Goal: Transaction & Acquisition: Purchase product/service

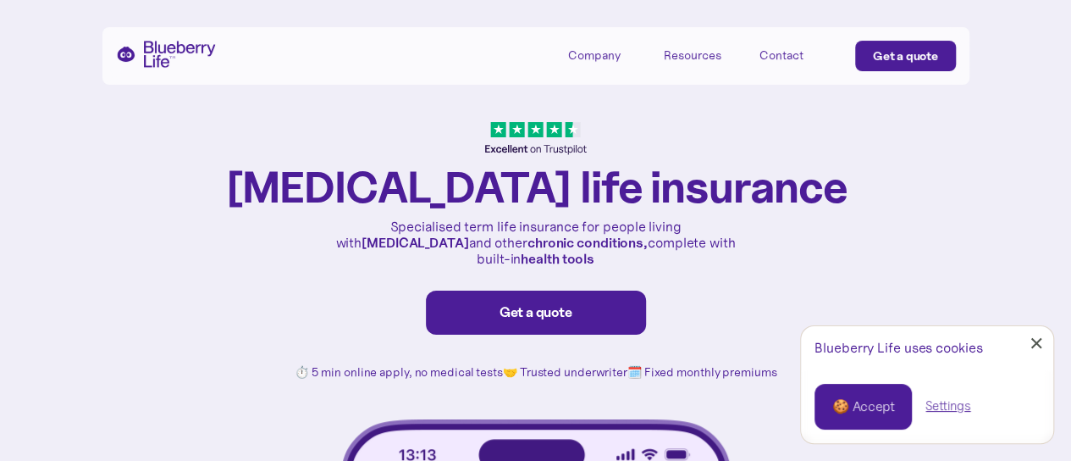
click at [583, 304] on div "Get a quote" at bounding box center [536, 312] width 185 height 17
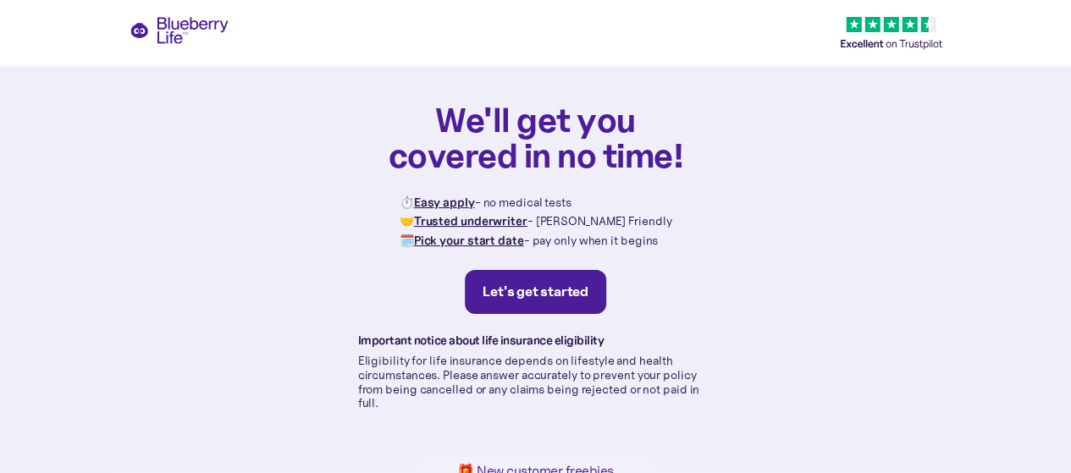
click at [569, 281] on link "Let's get started" at bounding box center [535, 292] width 141 height 44
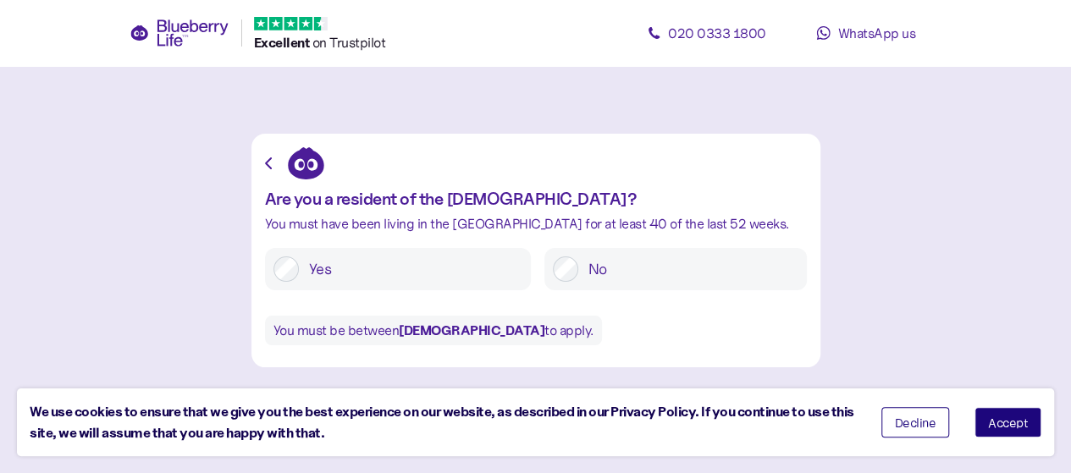
click at [493, 267] on label "Yes" at bounding box center [411, 269] width 224 height 25
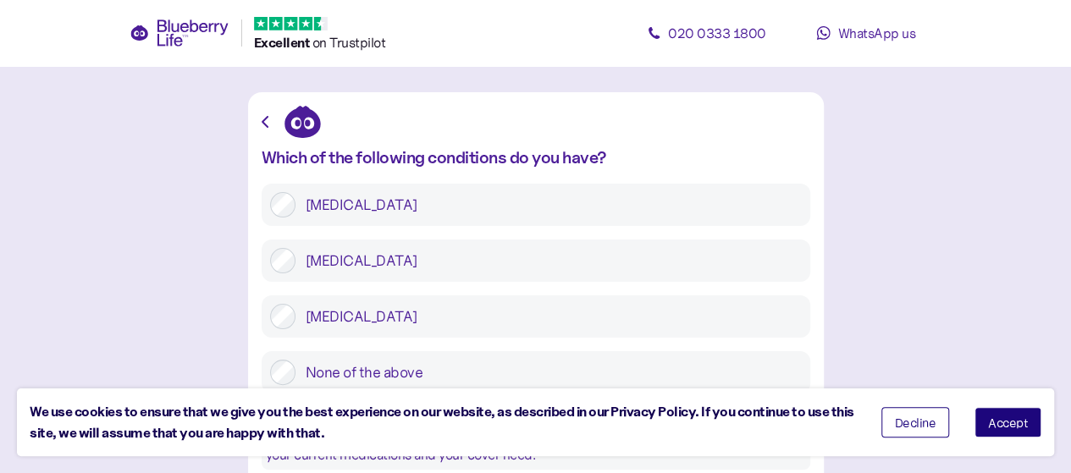
scroll to position [43, 0]
click at [489, 208] on label "Type 1 diabetes" at bounding box center [549, 203] width 506 height 25
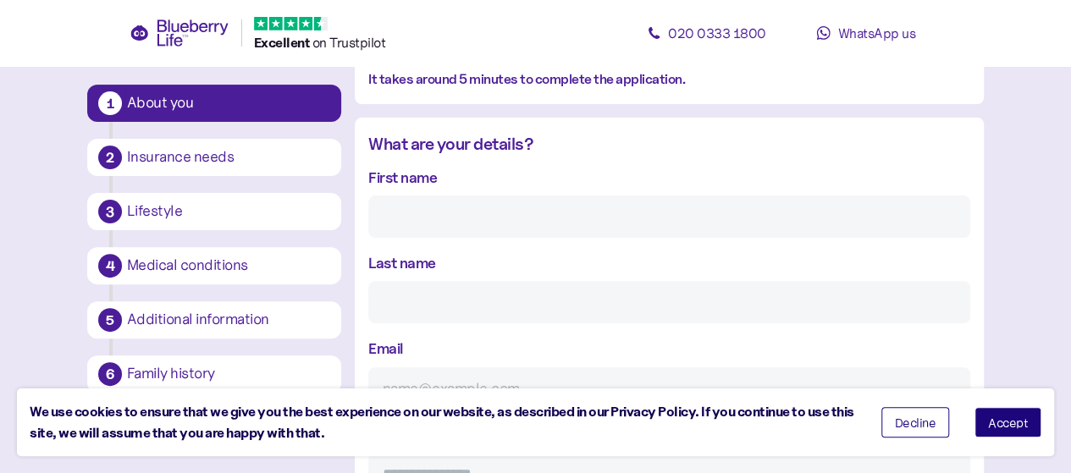
scroll to position [131, 0]
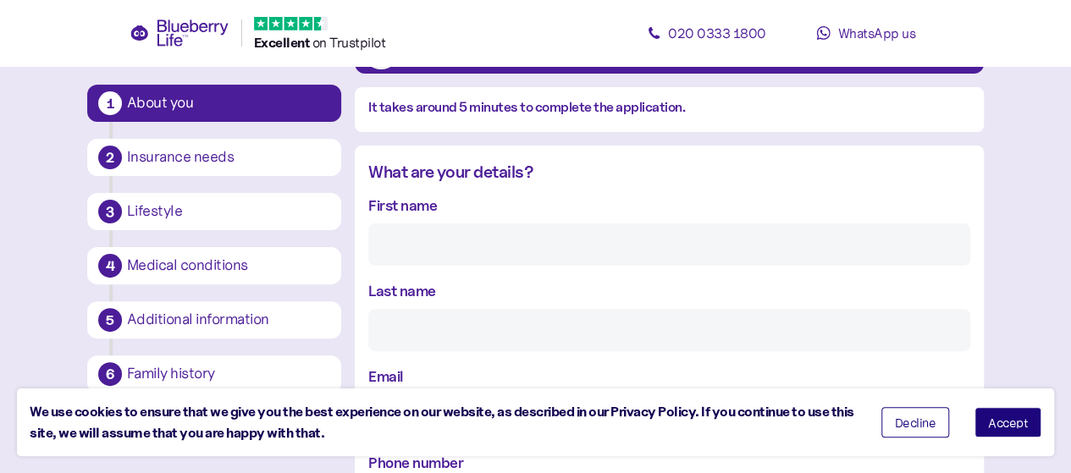
click at [489, 235] on input "First name" at bounding box center [669, 245] width 602 height 42
type input "Aaron"
type input "Winder"
type input "Aaron_94@live.co.uk"
type input "**********"
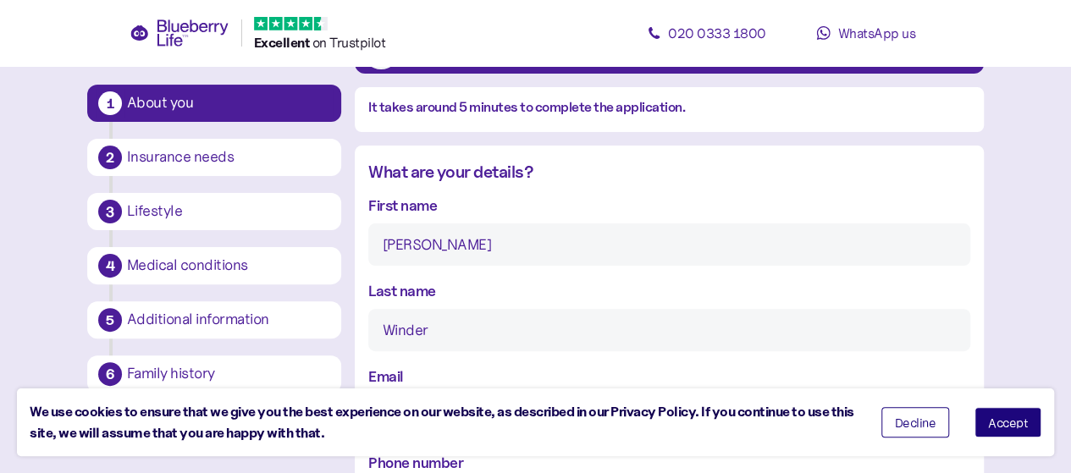
type input "**********"
type input "******"
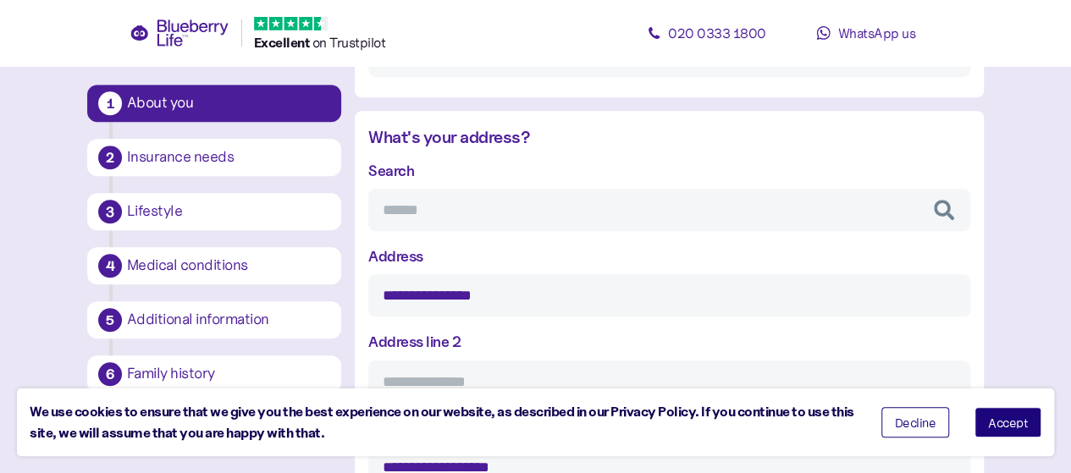
scroll to position [694, 0]
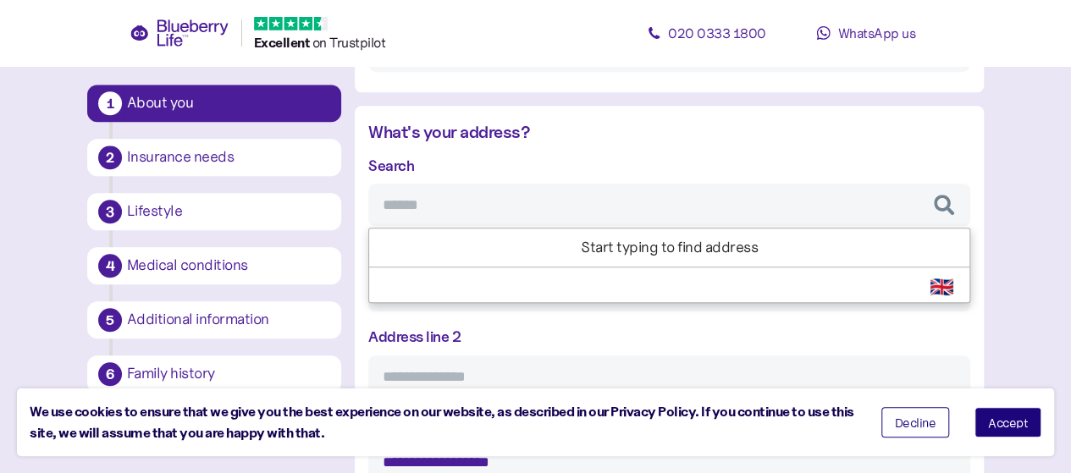
click at [442, 203] on input "Search" at bounding box center [669, 205] width 602 height 42
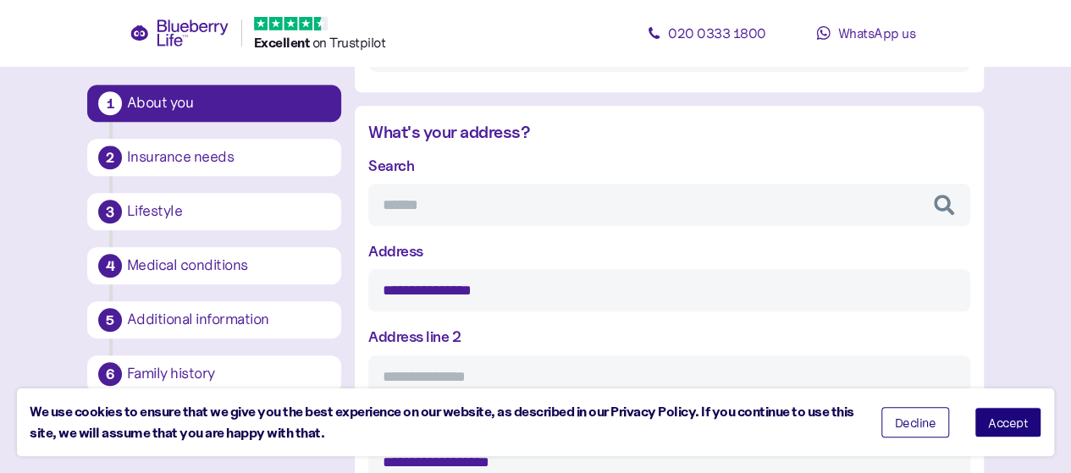
click at [497, 139] on div "What's your address?" at bounding box center [669, 132] width 602 height 26
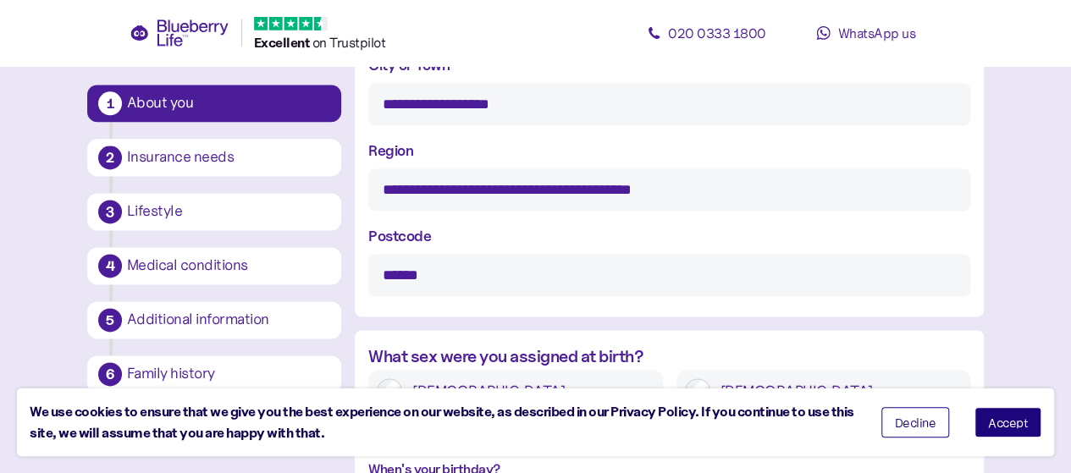
scroll to position [1053, 0]
click at [499, 201] on input "**********" at bounding box center [669, 189] width 602 height 42
click at [523, 200] on input "**********" at bounding box center [669, 189] width 602 height 42
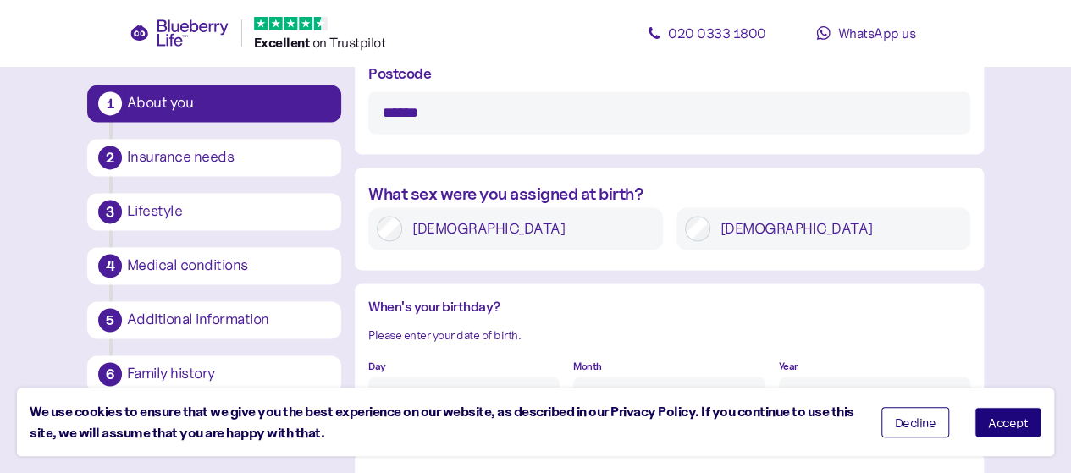
scroll to position [1223, 0]
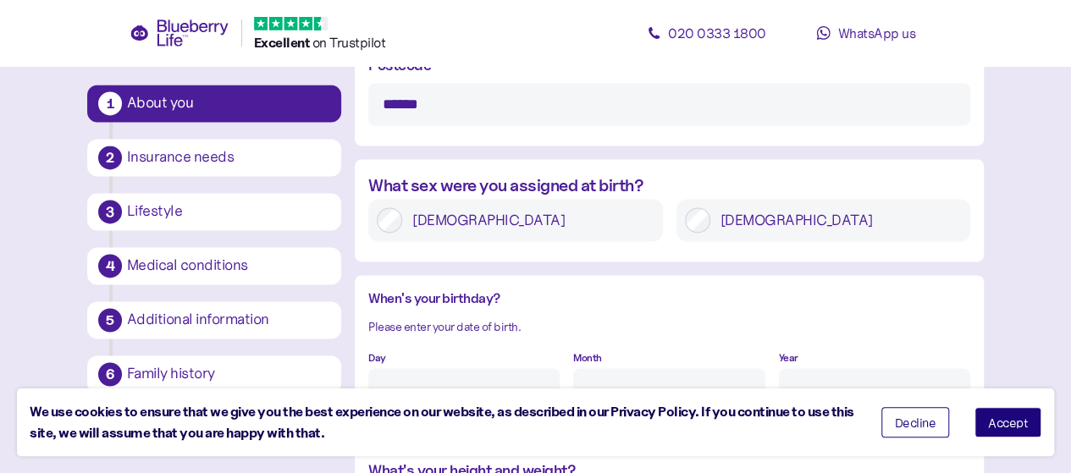
type input "**********"
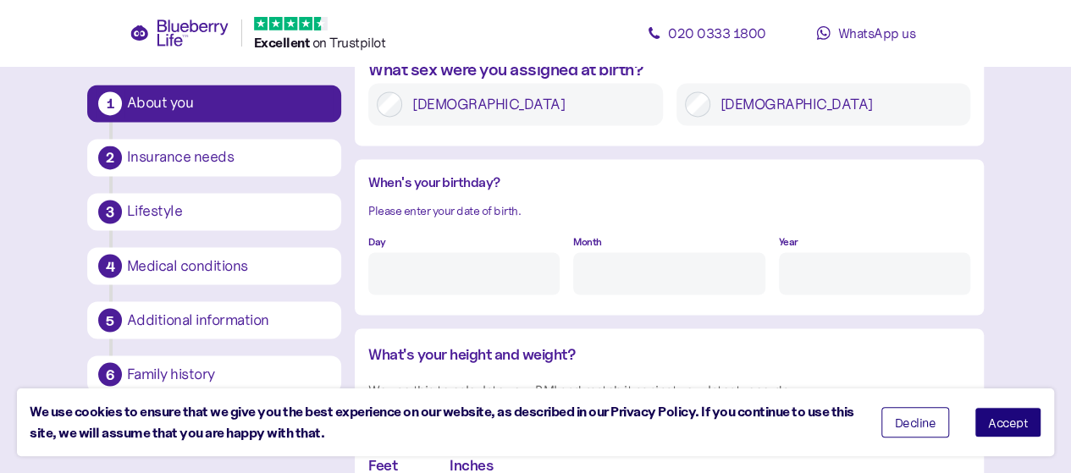
scroll to position [1340, 0]
click at [474, 258] on input "Day" at bounding box center [463, 272] width 191 height 42
type input "16"
type input "2"
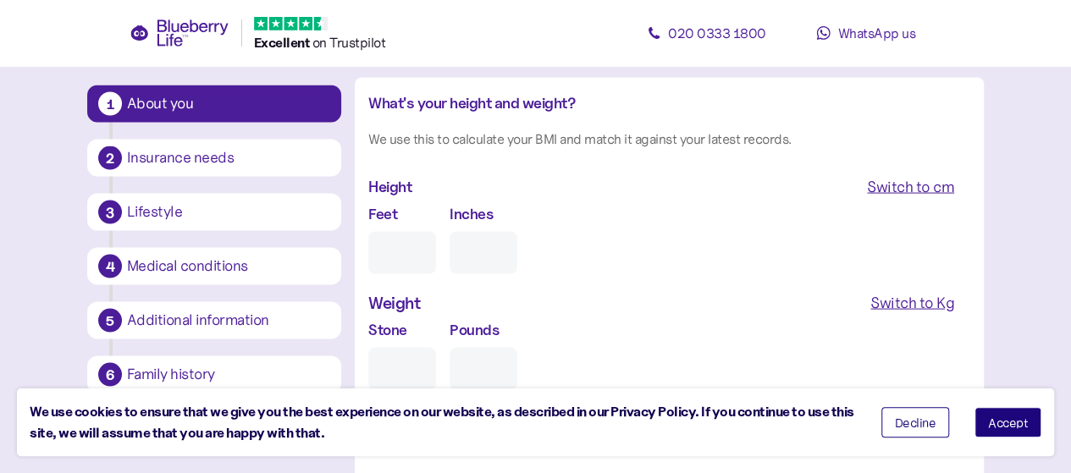
scroll to position [1591, 0]
type input "****"
click at [413, 260] on input "Feet" at bounding box center [402, 251] width 68 height 42
type input "6"
type input "0"
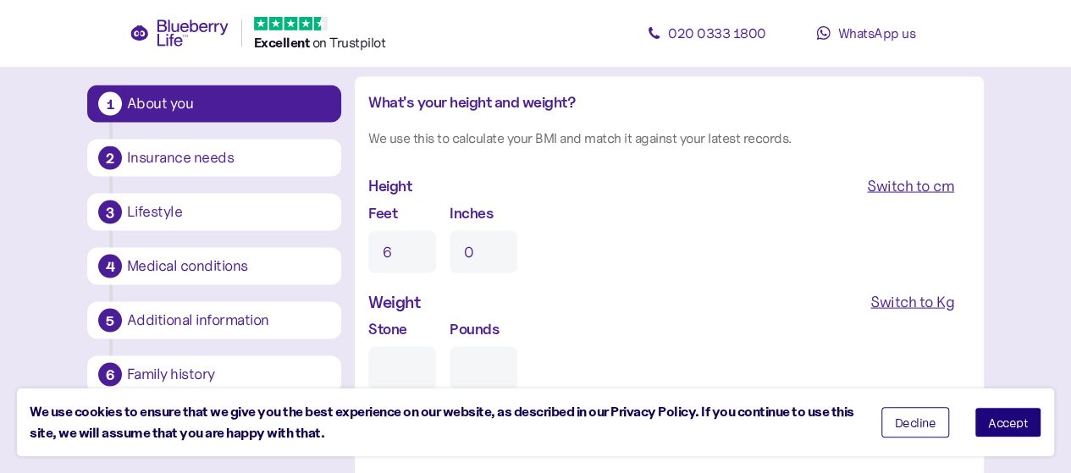
type input "6"
click at [478, 254] on input "0" at bounding box center [484, 251] width 68 height 42
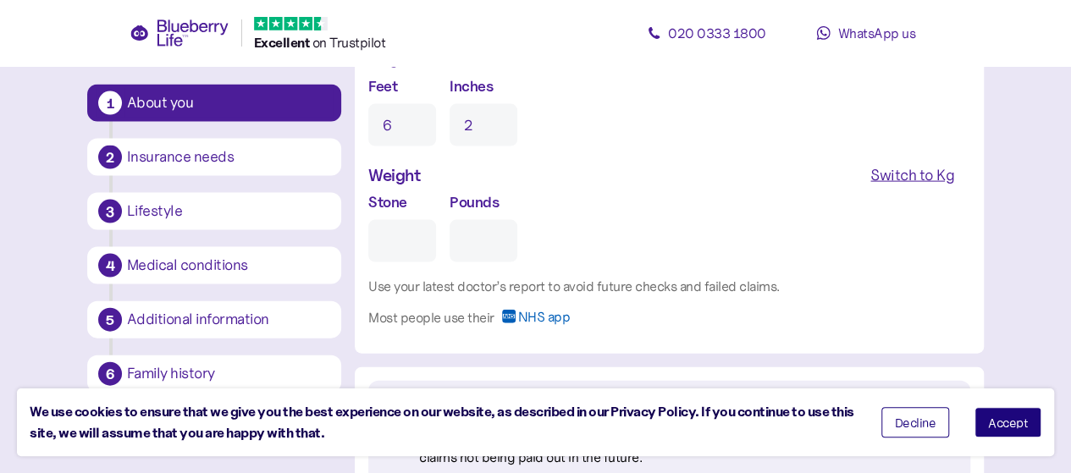
scroll to position [1747, 0]
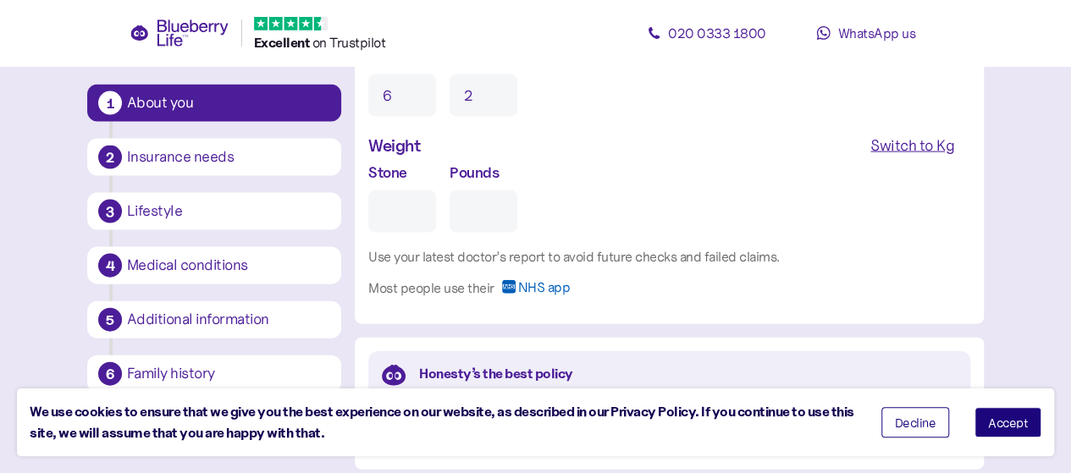
type input "2"
click at [413, 202] on input "Stone" at bounding box center [402, 212] width 68 height 42
type input "2"
type input "0"
type input "21"
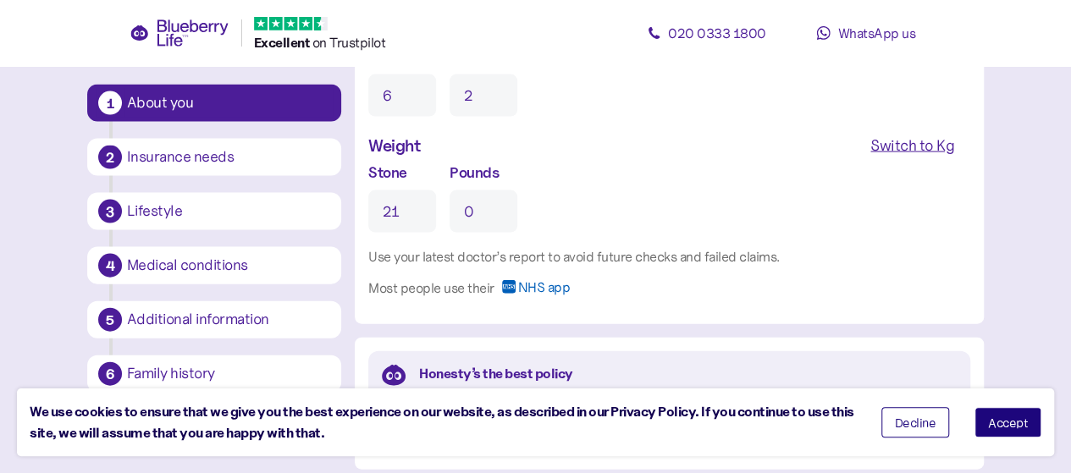
click at [472, 206] on input "0" at bounding box center [484, 212] width 68 height 42
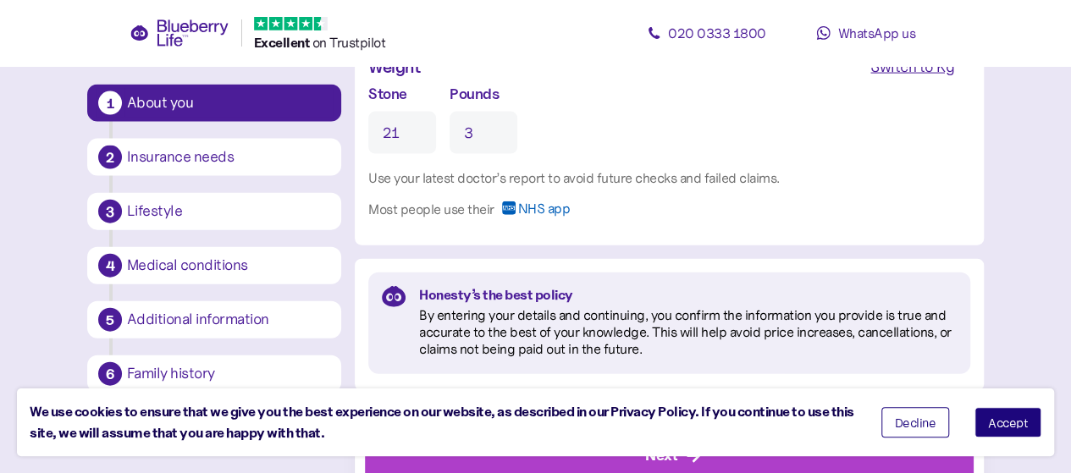
scroll to position [1880, 0]
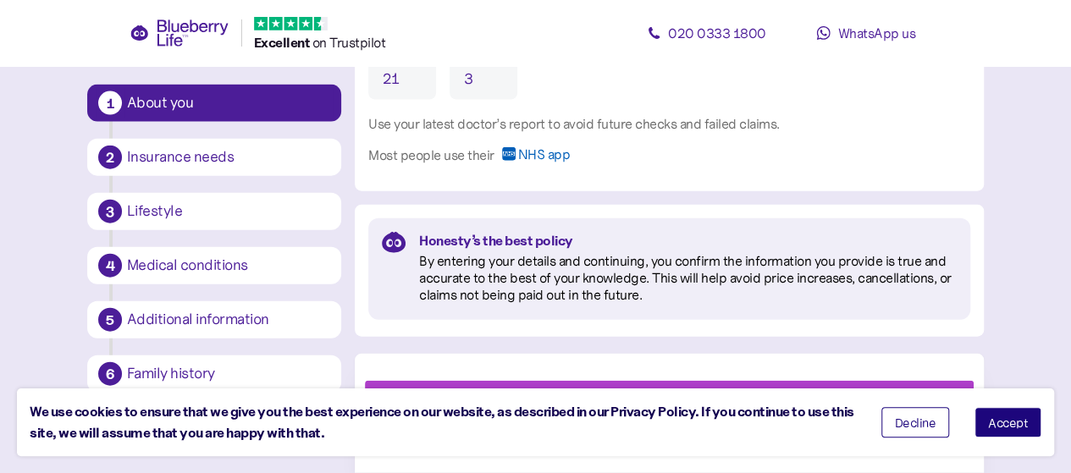
type input "3"
click at [994, 419] on span "Accept" at bounding box center [1008, 423] width 40 height 12
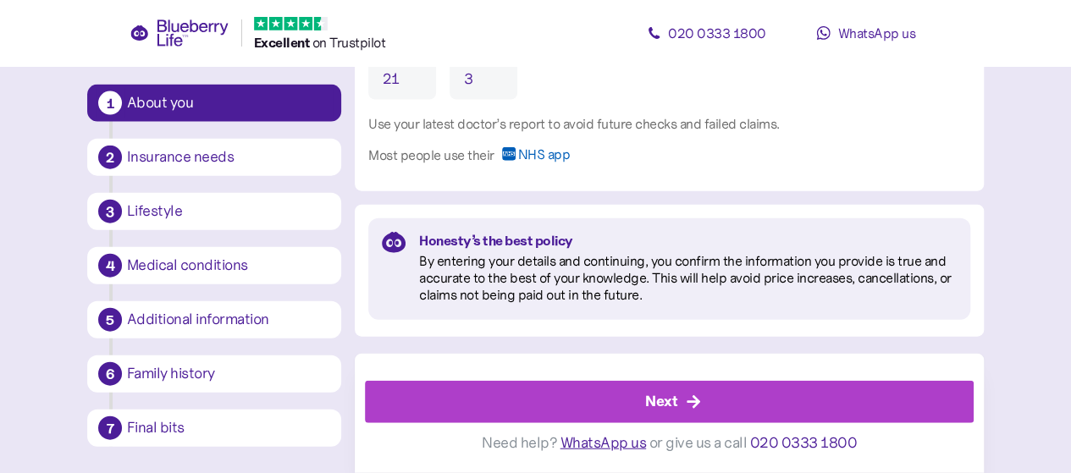
click at [676, 395] on div "Next" at bounding box center [661, 401] width 32 height 23
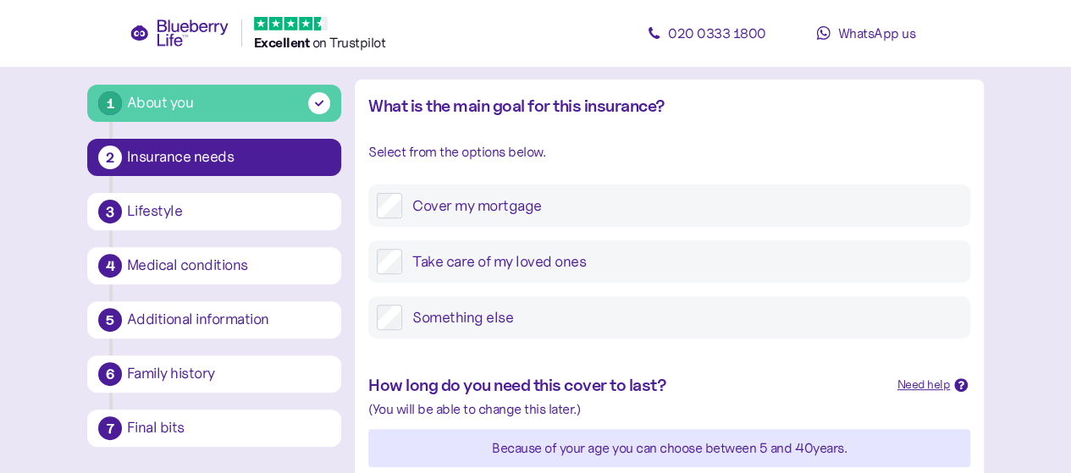
scroll to position [198, 0]
click at [533, 201] on label "Cover my mortgage" at bounding box center [682, 204] width 560 height 25
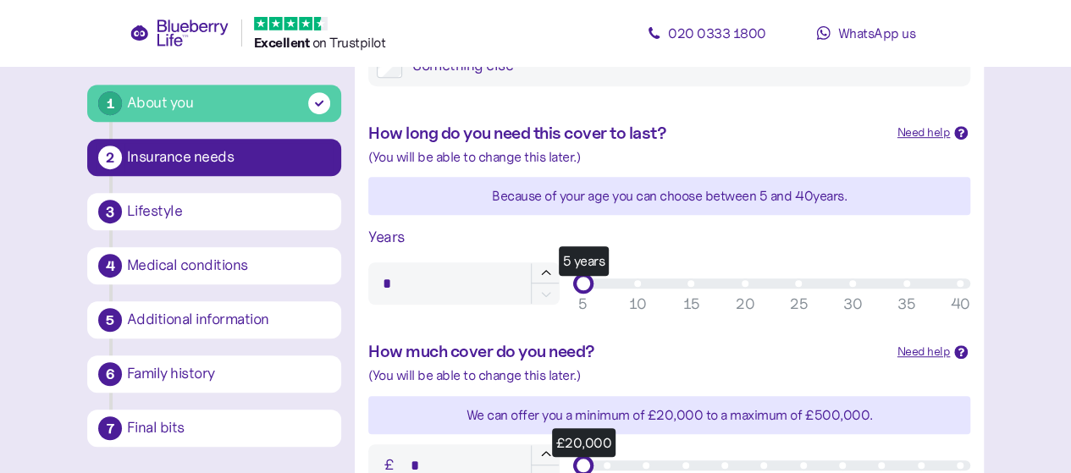
scroll to position [450, 0]
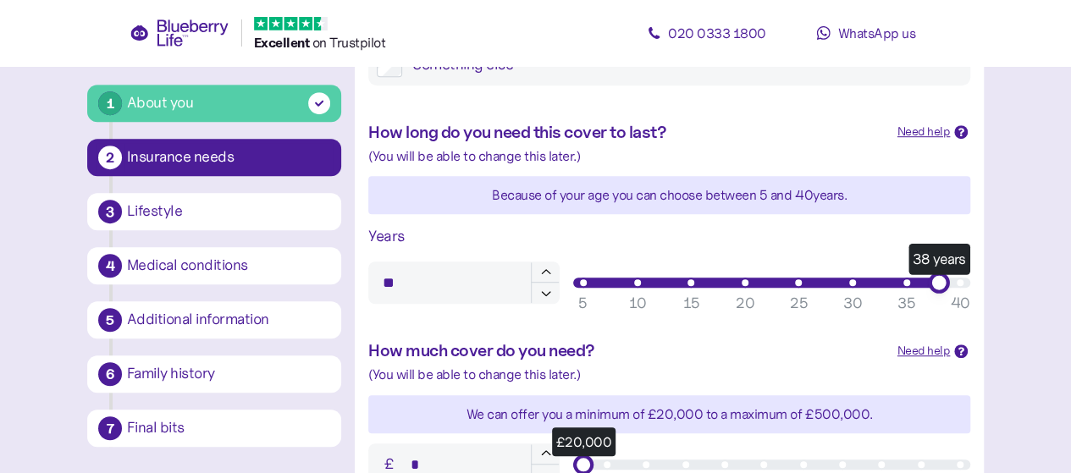
type input "**"
drag, startPoint x: 590, startPoint y: 285, endPoint x: 983, endPoint y: 281, distance: 392.9
click at [983, 281] on div "How long do you need this cover to last? Need help When deciding on how long yo…" at bounding box center [669, 211] width 629 height 218
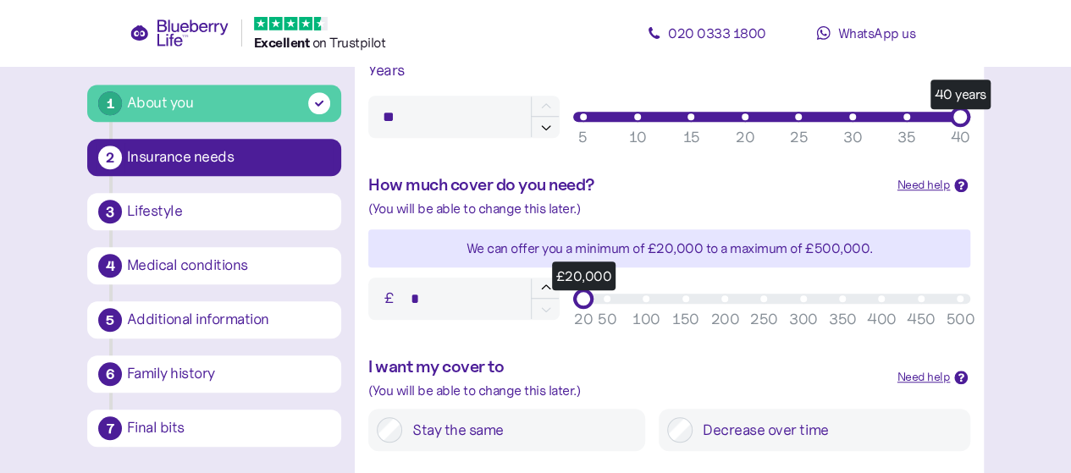
scroll to position [624, 0]
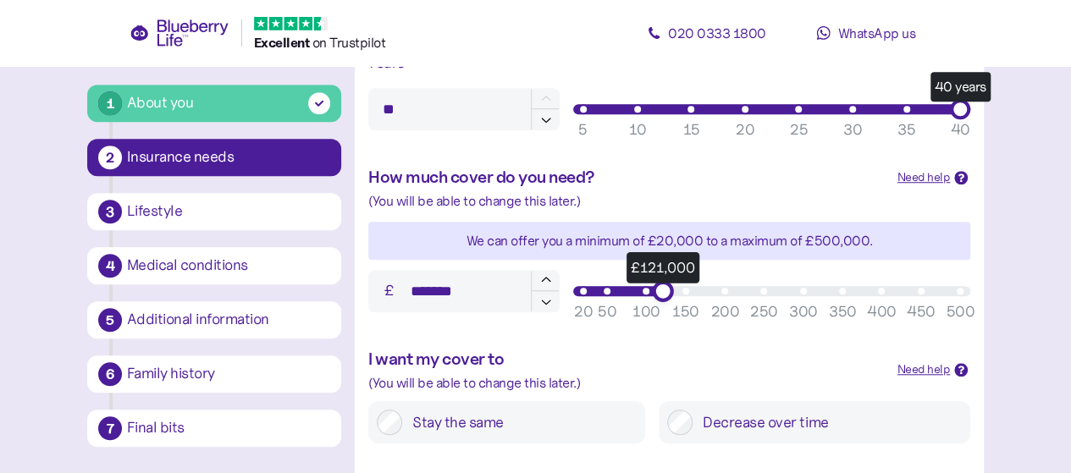
type input "*******"
drag, startPoint x: 582, startPoint y: 291, endPoint x: 656, endPoint y: 287, distance: 74.6
click at [656, 287] on div "£120,000" at bounding box center [661, 290] width 21 height 21
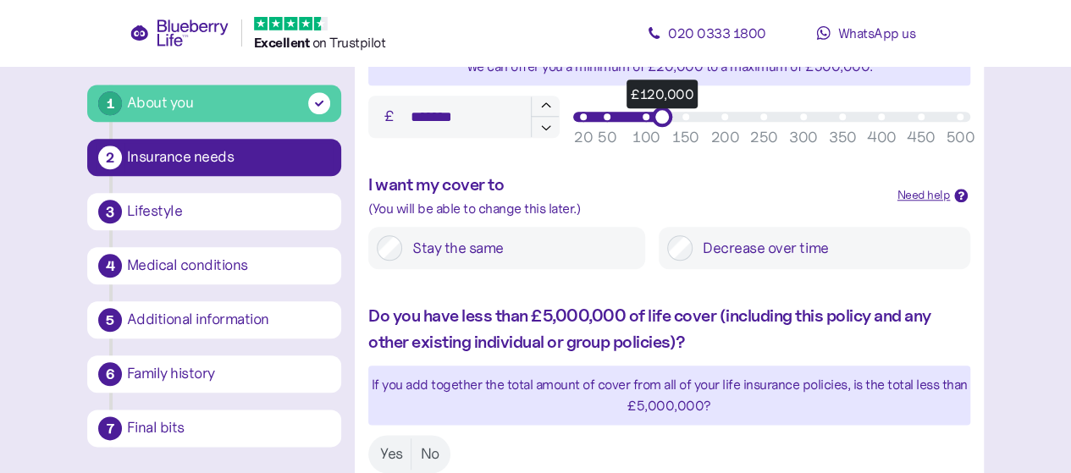
scroll to position [800, 0]
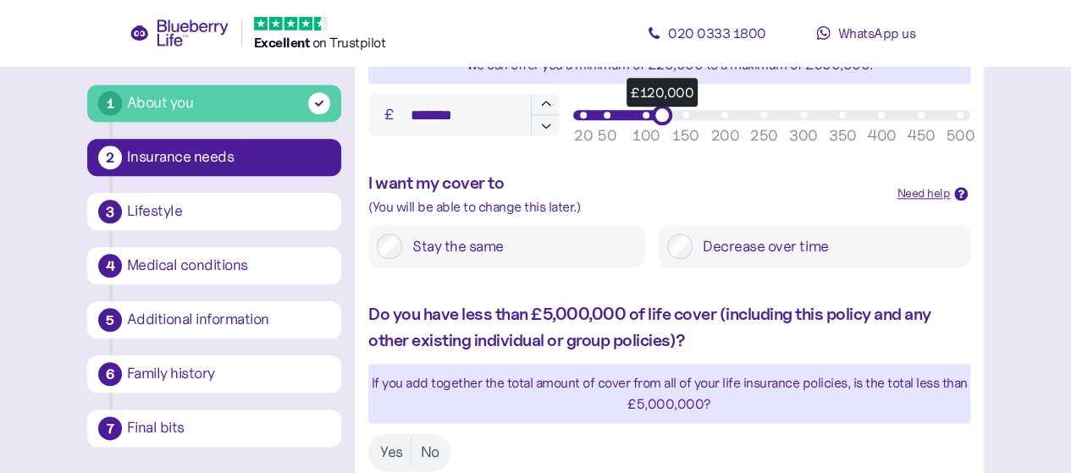
click at [521, 236] on label "Stay the same" at bounding box center [519, 246] width 235 height 25
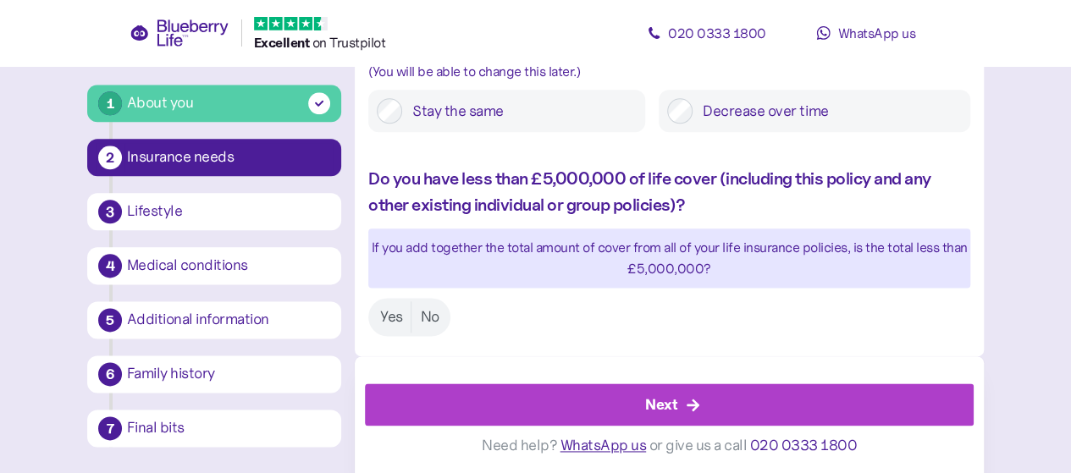
scroll to position [938, 0]
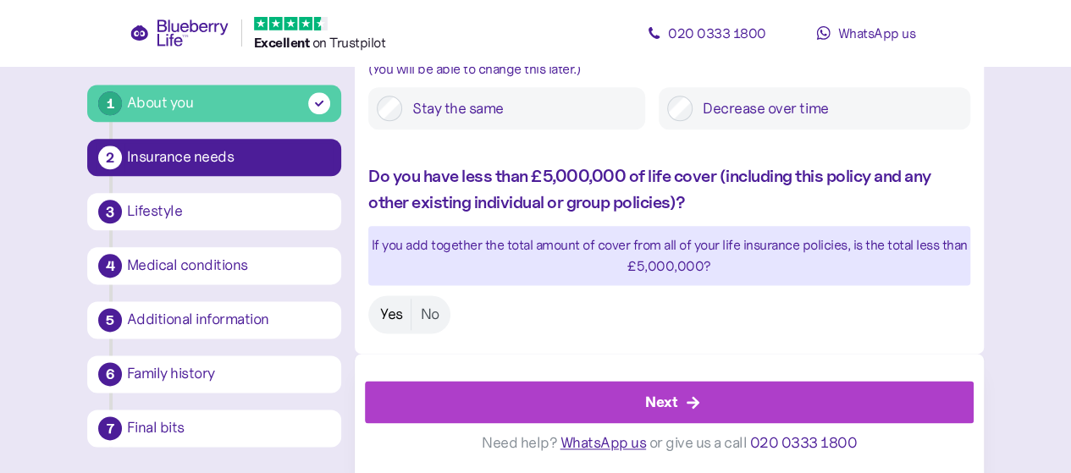
click at [395, 307] on label "Yes" at bounding box center [392, 314] width 40 height 31
click at [579, 402] on div "Next" at bounding box center [673, 402] width 571 height 41
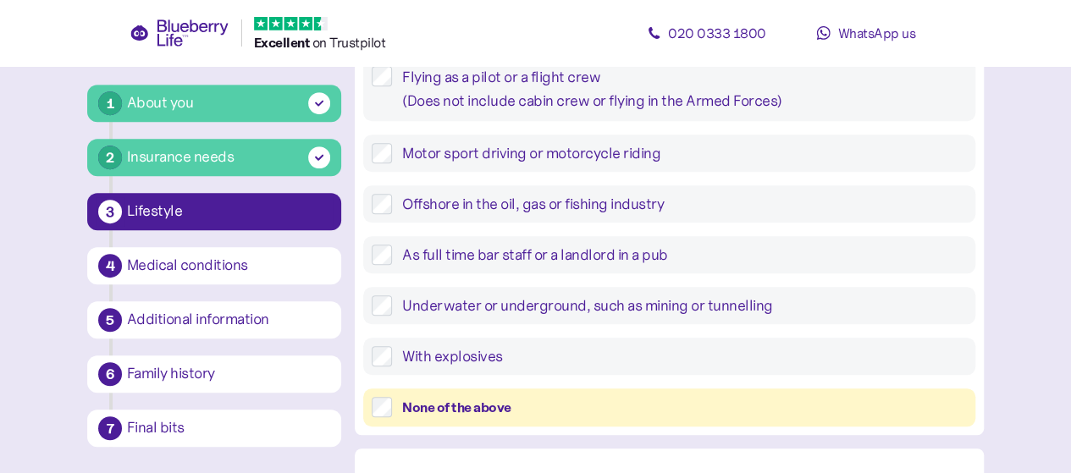
scroll to position [487, 0]
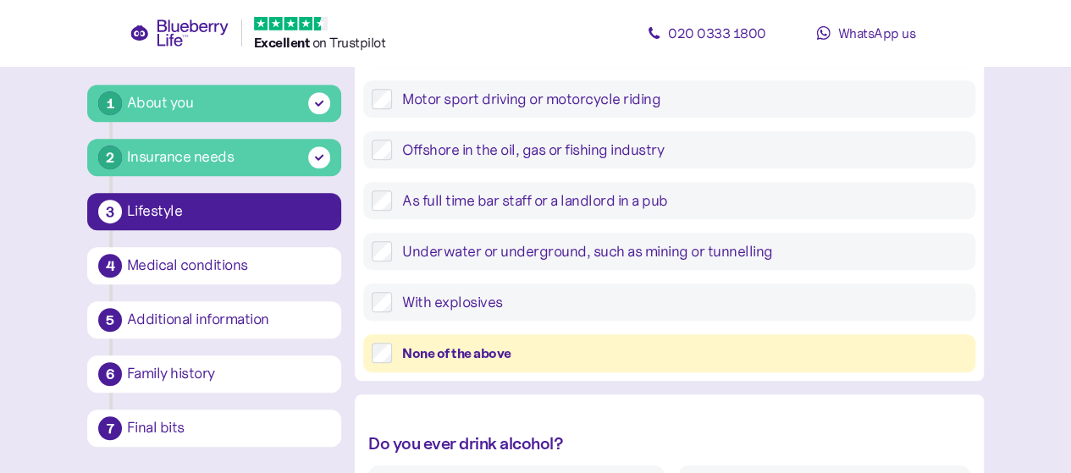
click at [530, 352] on div "None of the above" at bounding box center [684, 353] width 565 height 21
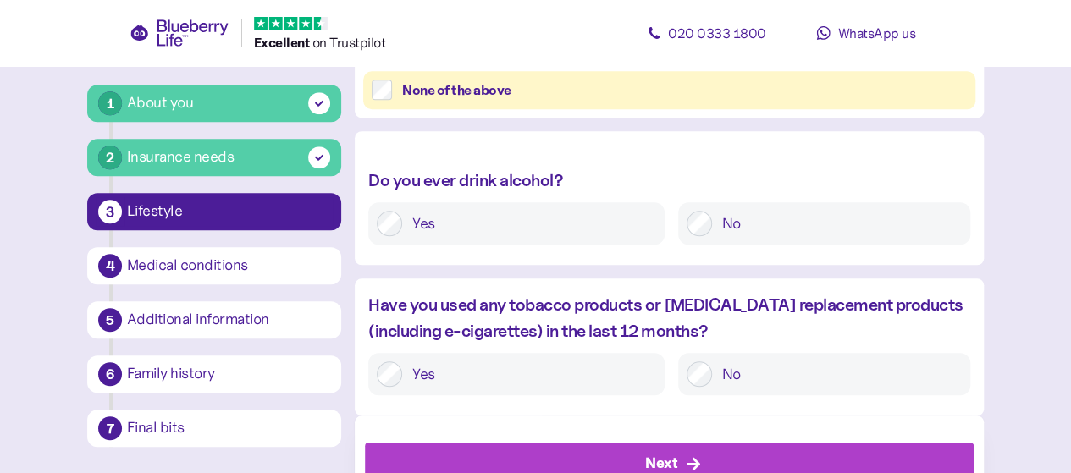
scroll to position [752, 0]
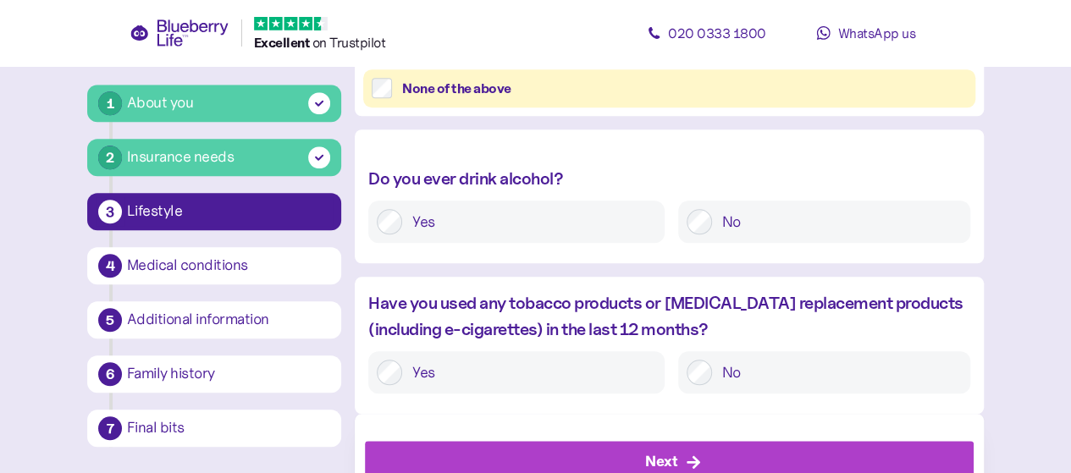
click at [589, 199] on div "Do you ever drink alcohol? Yes No" at bounding box center [669, 213] width 629 height 94
click at [588, 217] on label "Yes" at bounding box center [529, 221] width 254 height 25
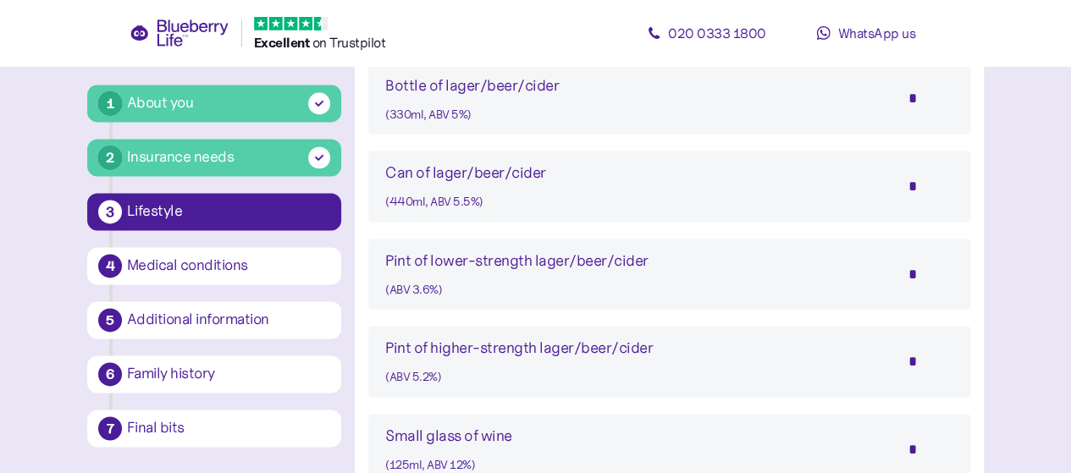
scroll to position [1131, 0]
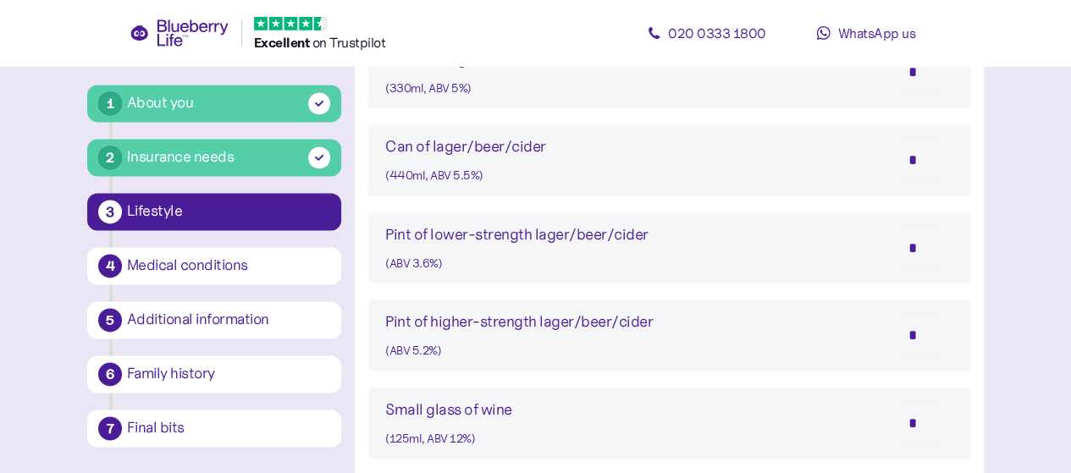
click at [918, 248] on input "*" at bounding box center [923, 248] width 59 height 42
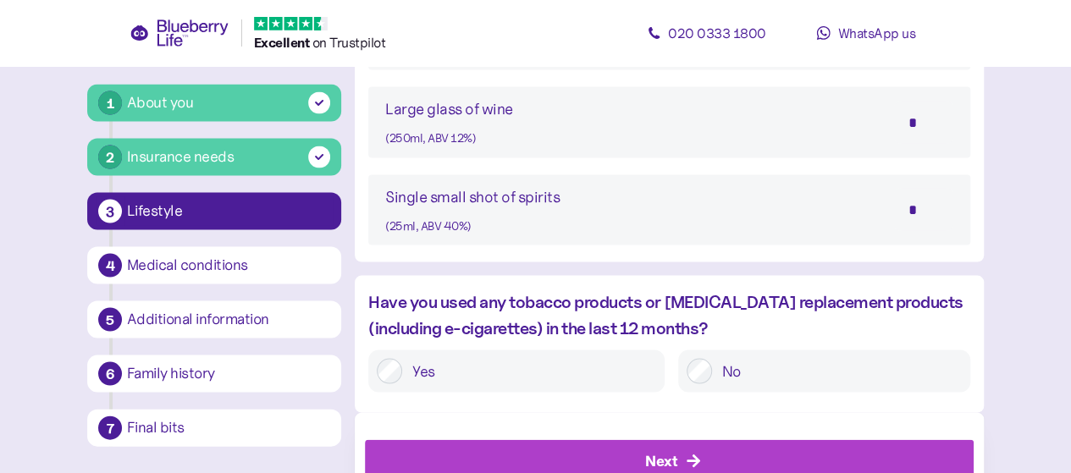
scroll to position [1666, 0]
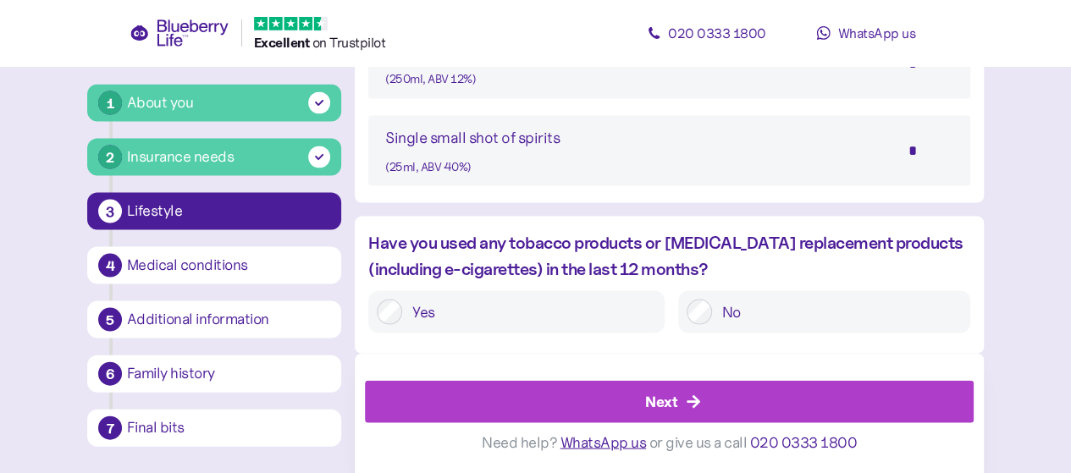
type input "*"
click at [689, 413] on div "Next" at bounding box center [673, 402] width 571 height 41
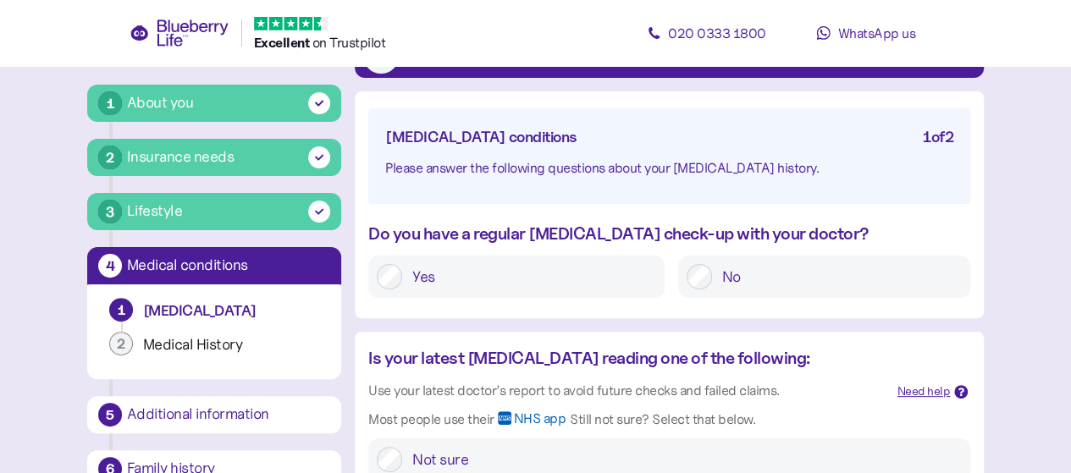
scroll to position [130, 0]
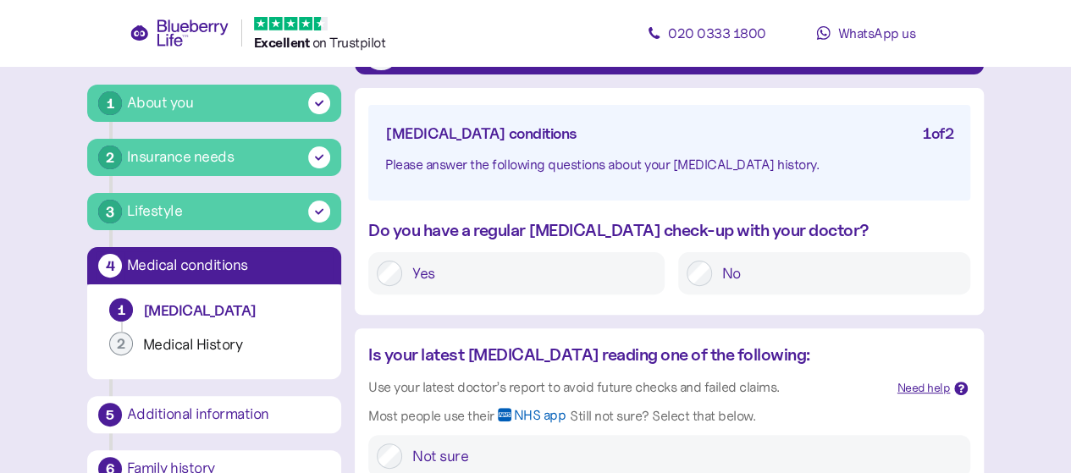
click at [587, 262] on label "Yes" at bounding box center [529, 273] width 254 height 25
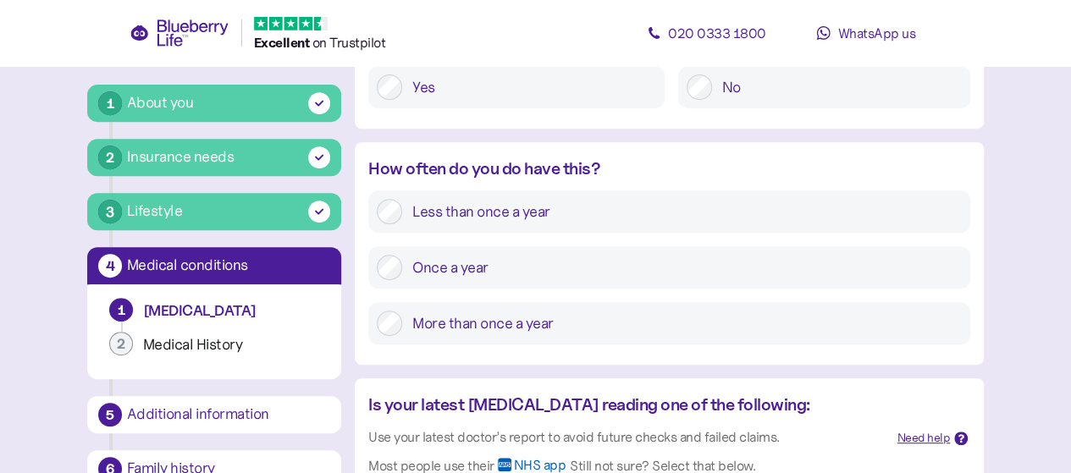
click at [581, 262] on label "Once a year" at bounding box center [682, 267] width 560 height 25
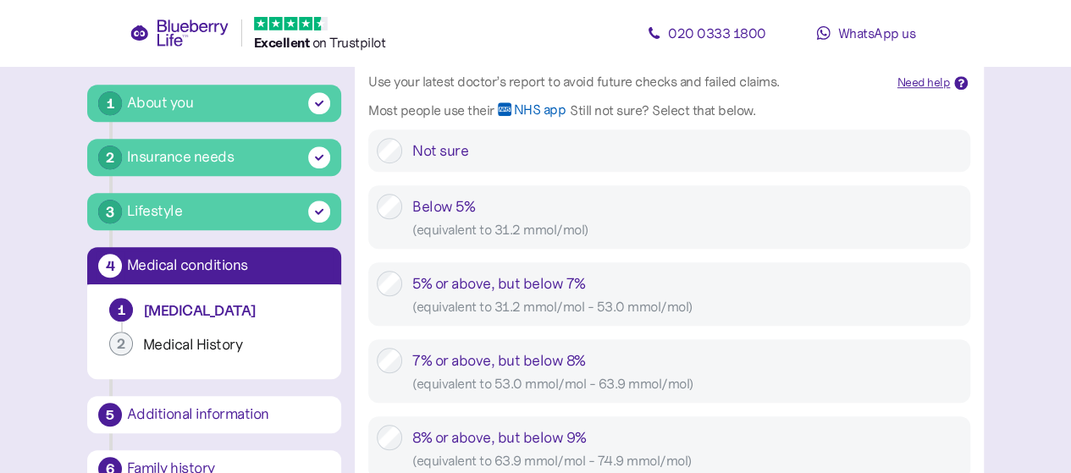
scroll to position [673, 0]
click at [572, 371] on div "7% or above, but below 8% ( equivalent to 53.0 mmol/mol - 63.9 mmol/mol )" at bounding box center [687, 370] width 550 height 47
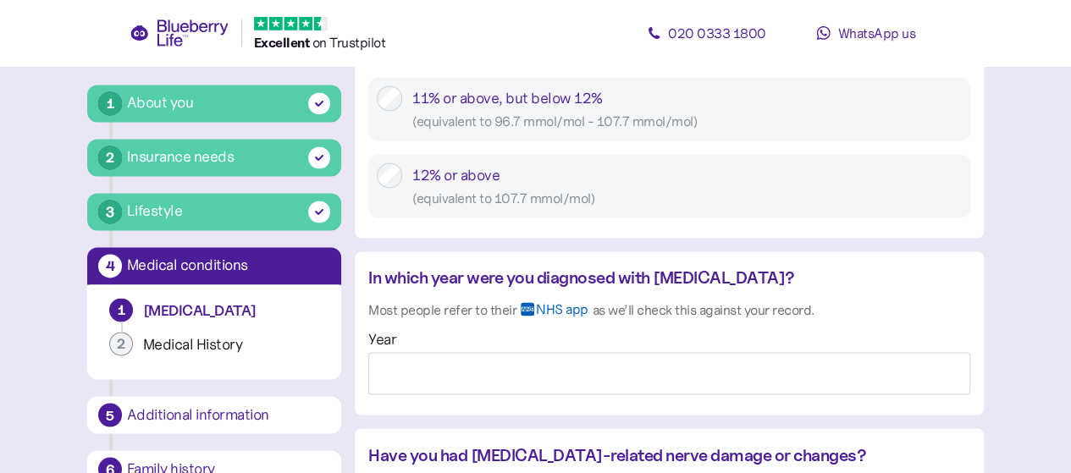
scroll to position [1327, 0]
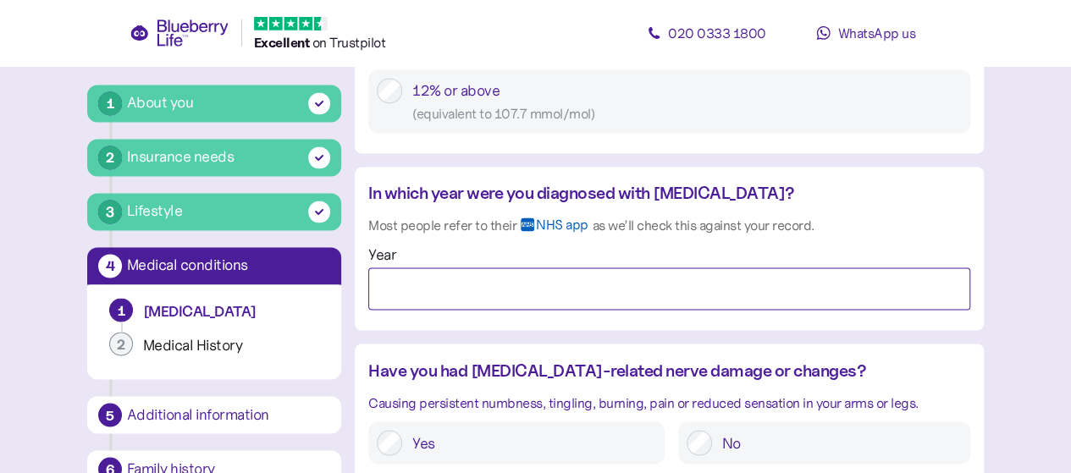
click at [644, 279] on input "Year" at bounding box center [669, 289] width 602 height 42
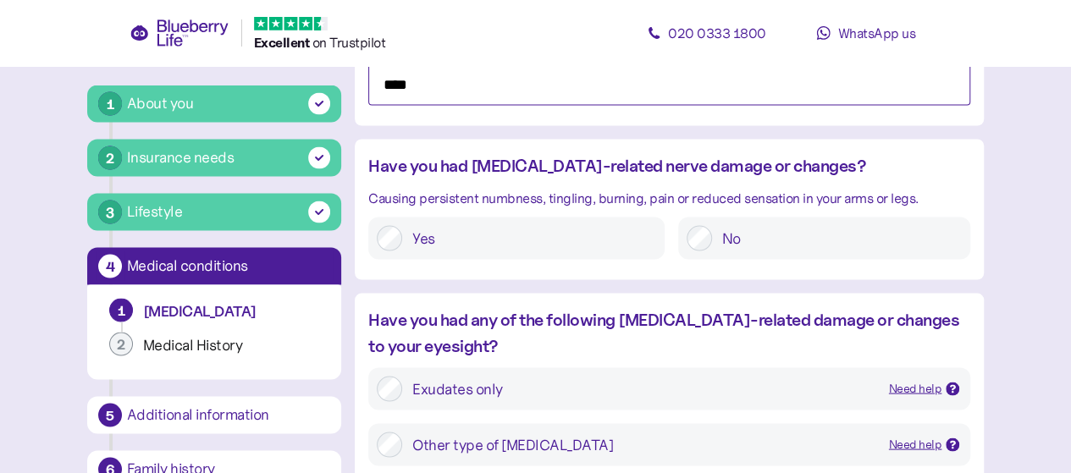
scroll to position [1533, 0]
type input "****"
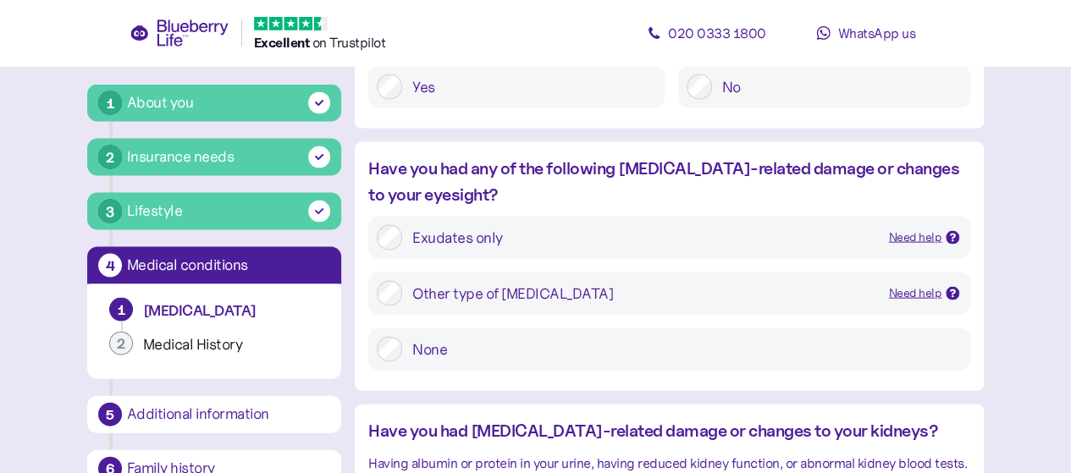
scroll to position [1701, 0]
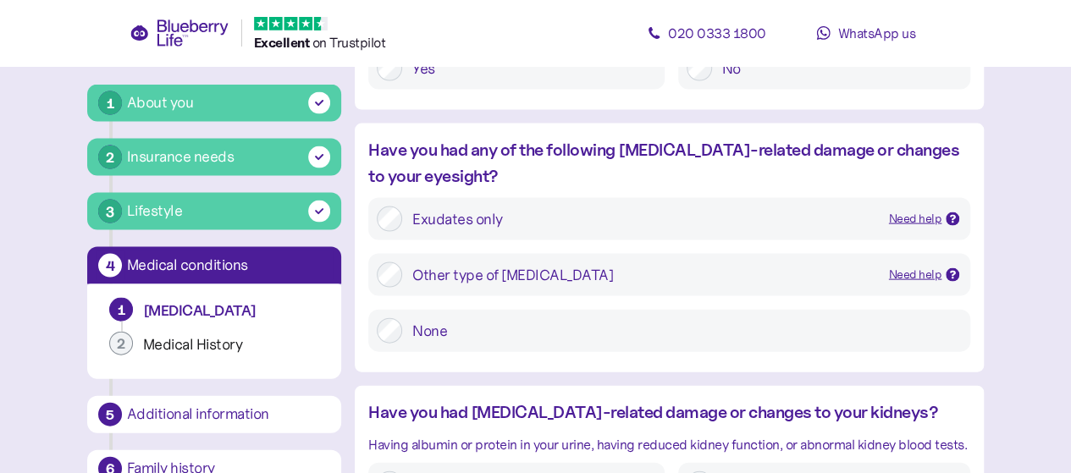
click at [901, 213] on div "Need help" at bounding box center [915, 219] width 53 height 19
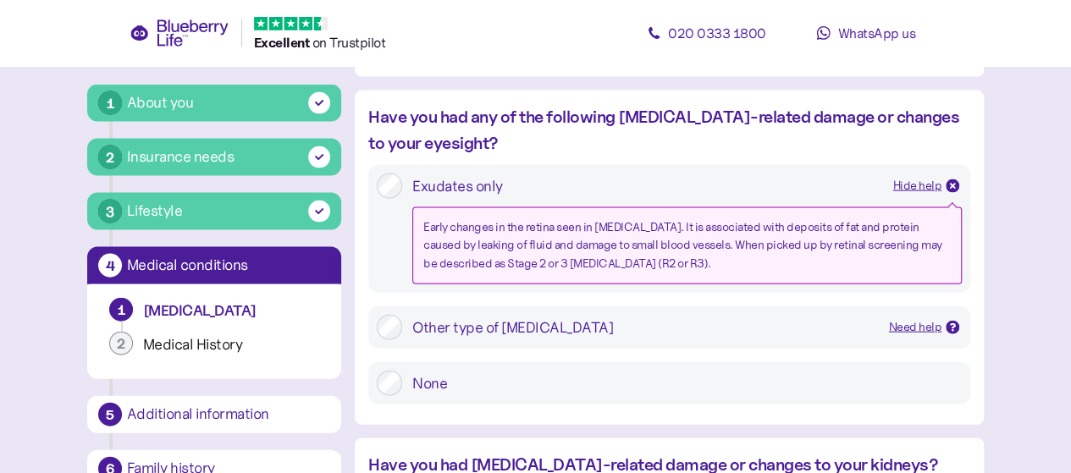
scroll to position [1736, 0]
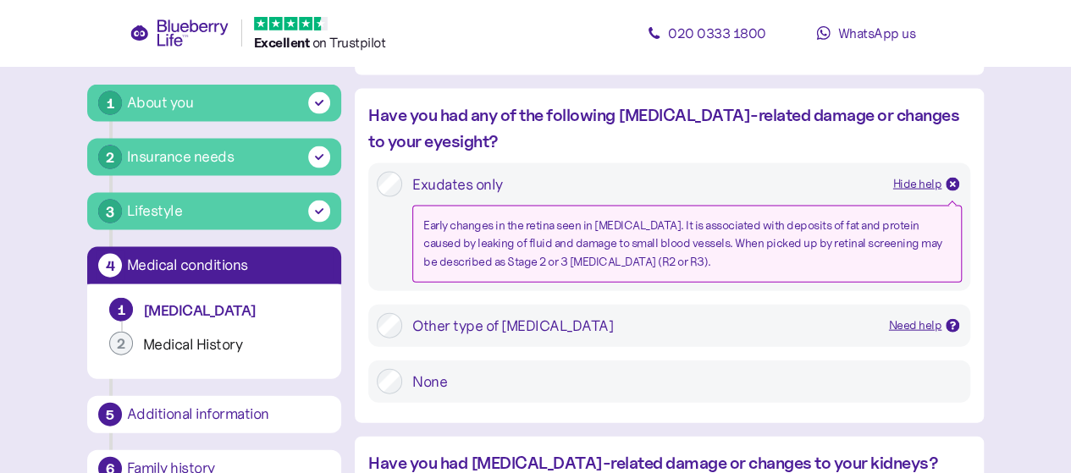
click at [763, 201] on label "Exudates only Hide help Early changes in the retina seen in diabetes. It is ass…" at bounding box center [682, 227] width 560 height 111
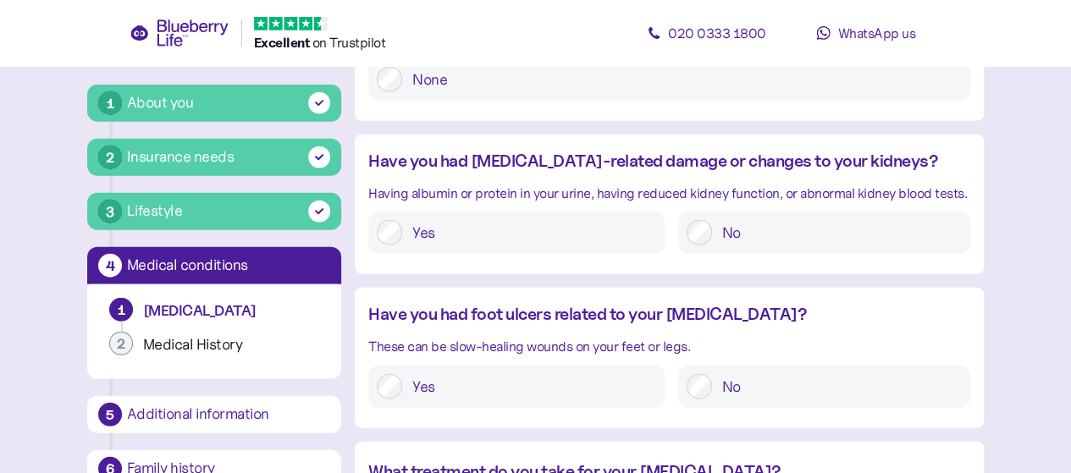
scroll to position [2039, 0]
click at [721, 238] on label "No" at bounding box center [837, 231] width 250 height 25
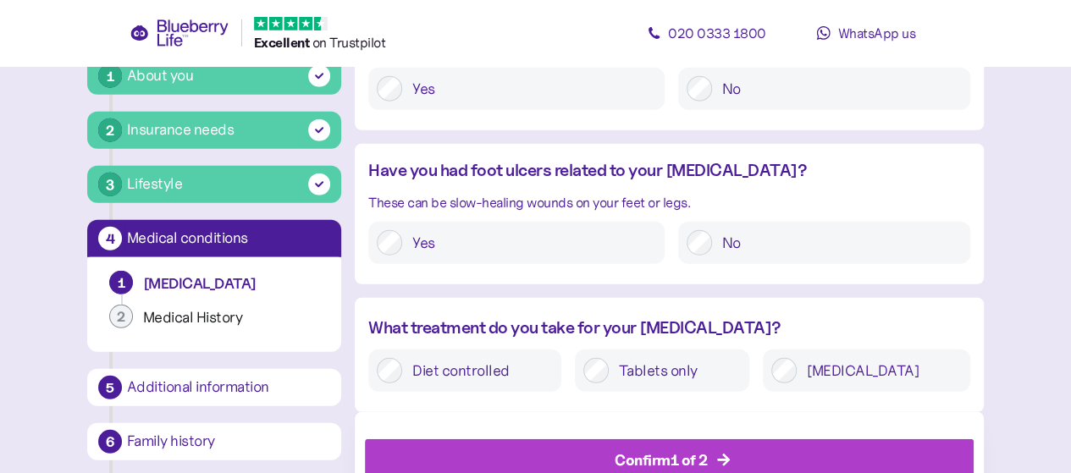
scroll to position [2184, 0]
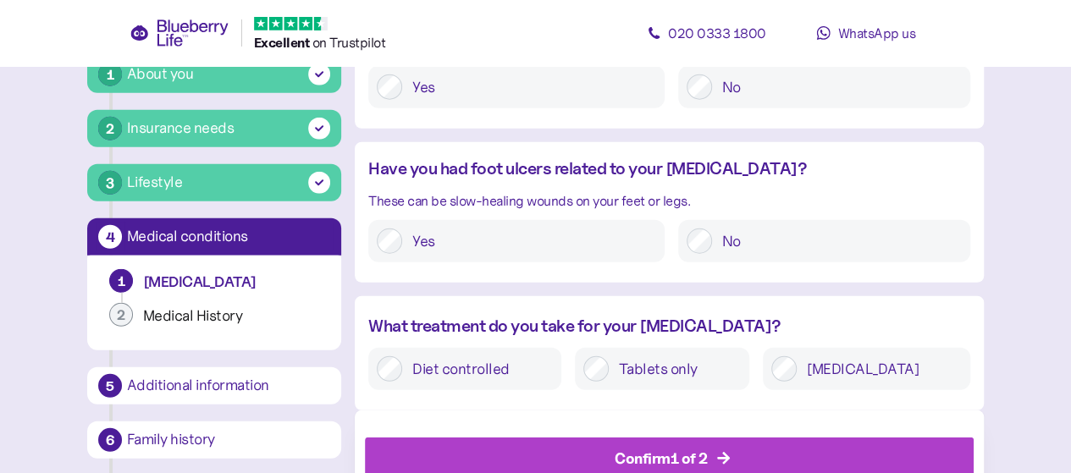
click at [722, 248] on label "No" at bounding box center [837, 241] width 250 height 25
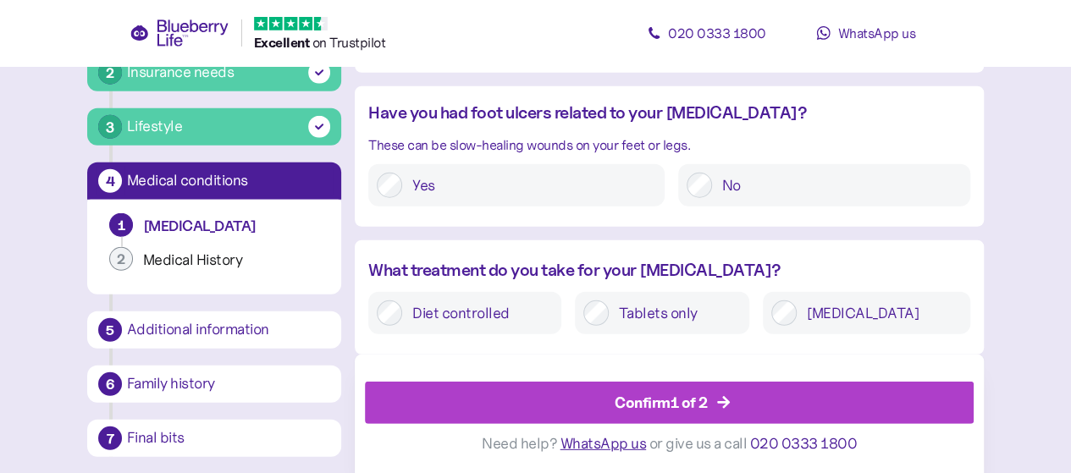
click at [836, 298] on div "Insulin" at bounding box center [866, 313] width 207 height 42
click at [791, 399] on div "Confirm 1 of 2" at bounding box center [673, 402] width 571 height 41
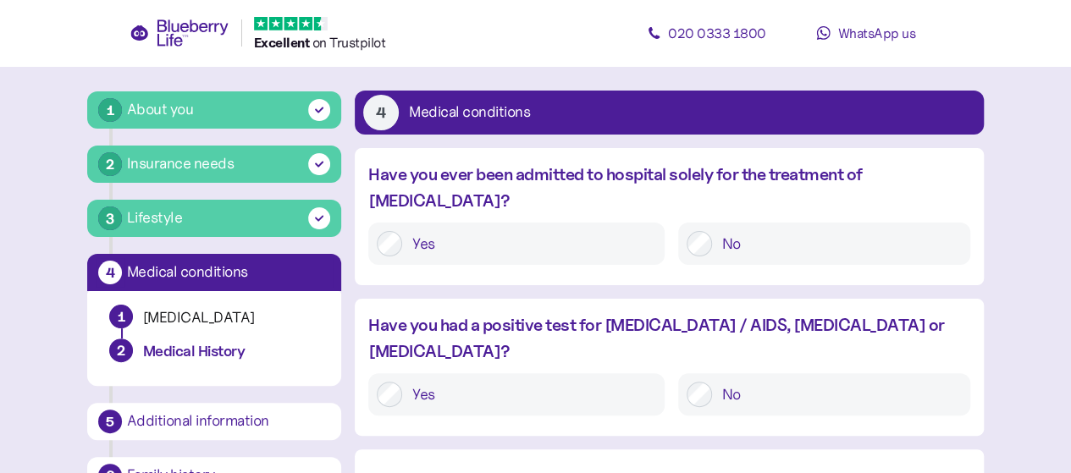
scroll to position [71, 0]
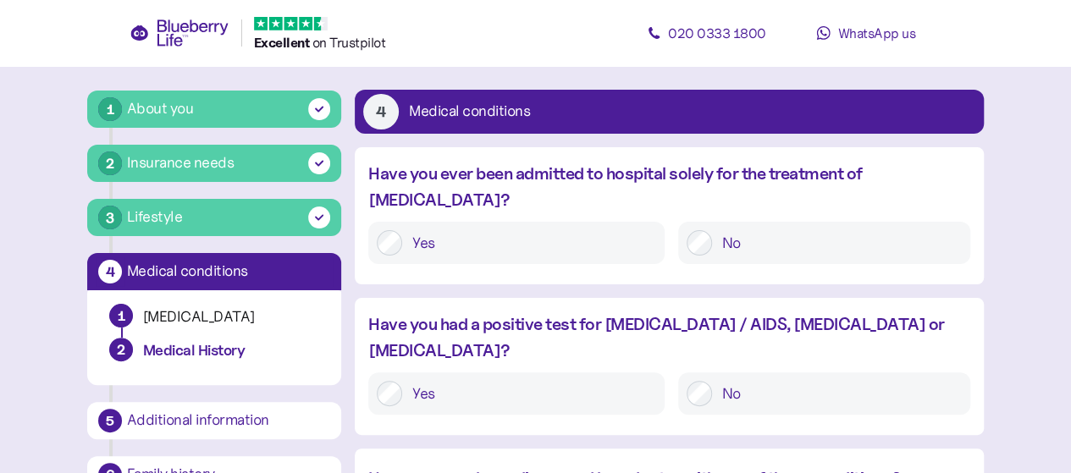
click at [716, 230] on label "No" at bounding box center [837, 242] width 250 height 25
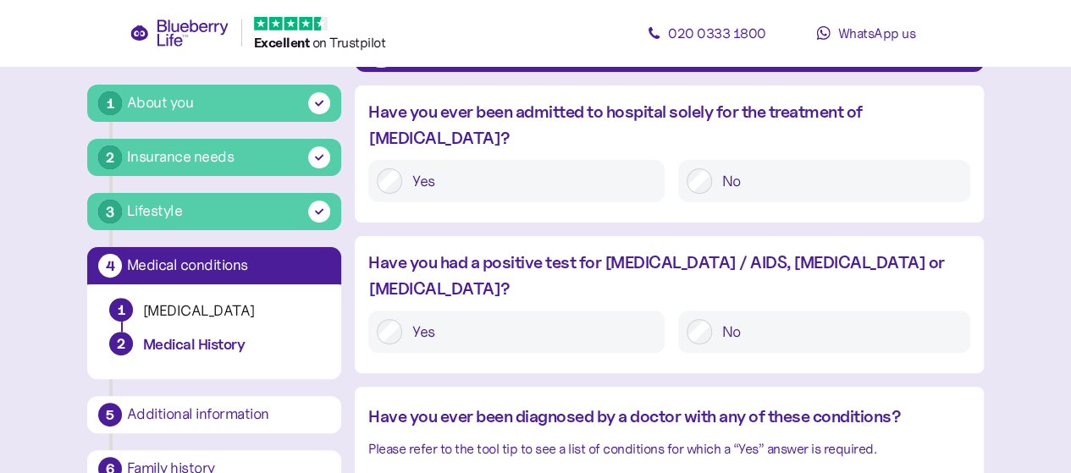
scroll to position [156, 0]
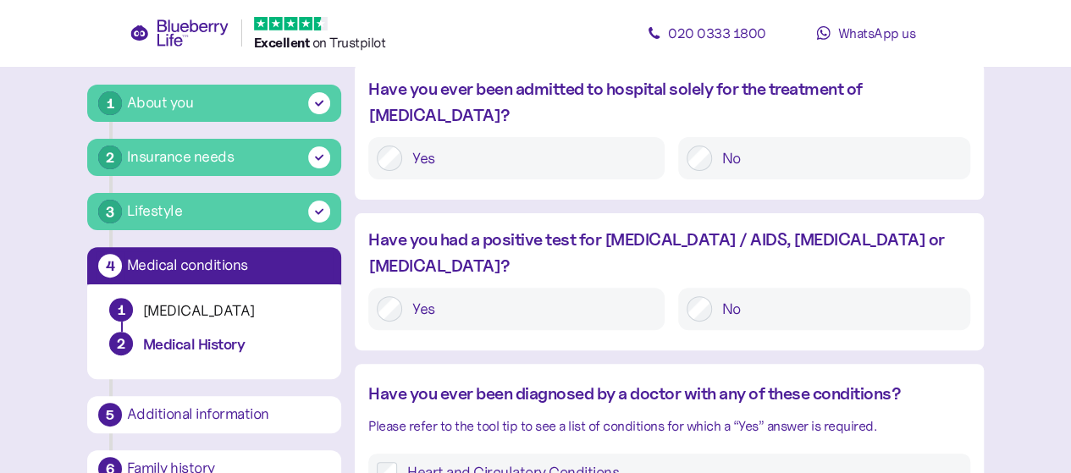
click at [709, 288] on div "No" at bounding box center [824, 309] width 292 height 42
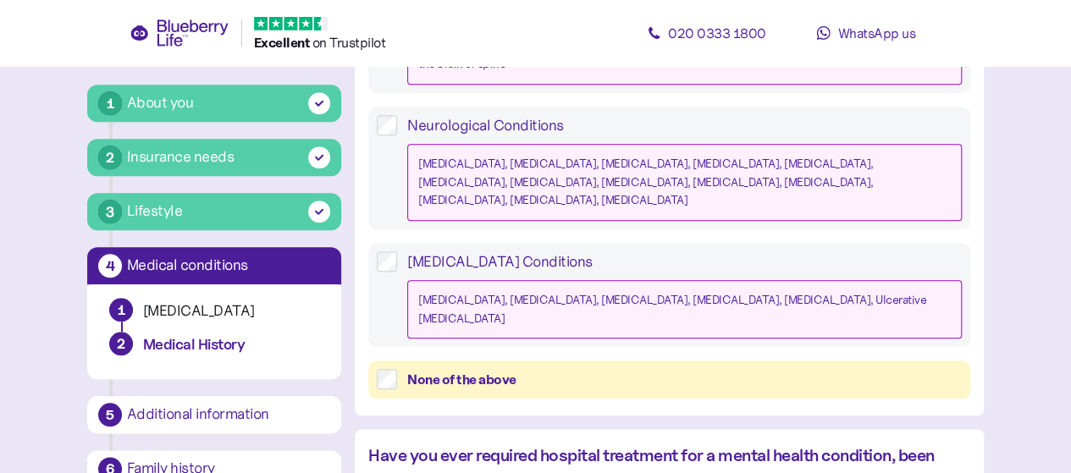
scroll to position [779, 0]
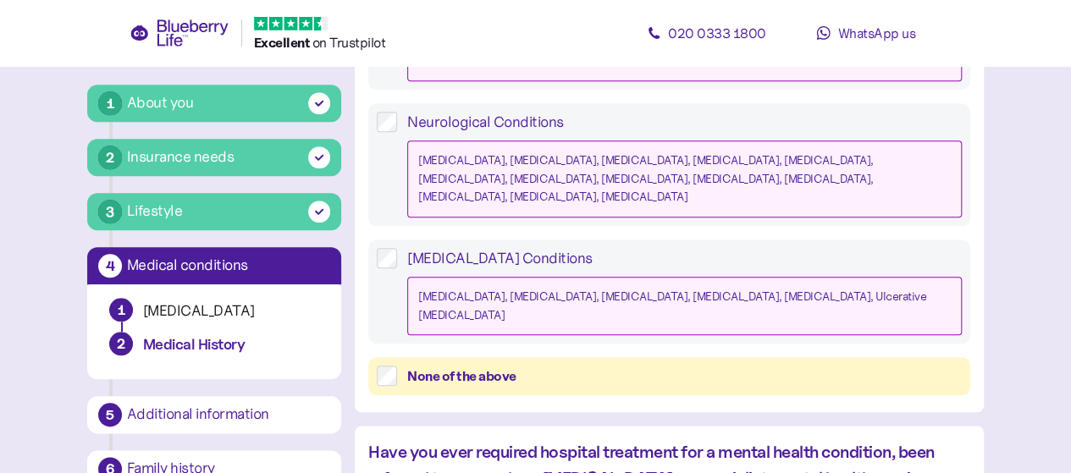
click at [674, 366] on div "None of the above" at bounding box center [684, 376] width 555 height 21
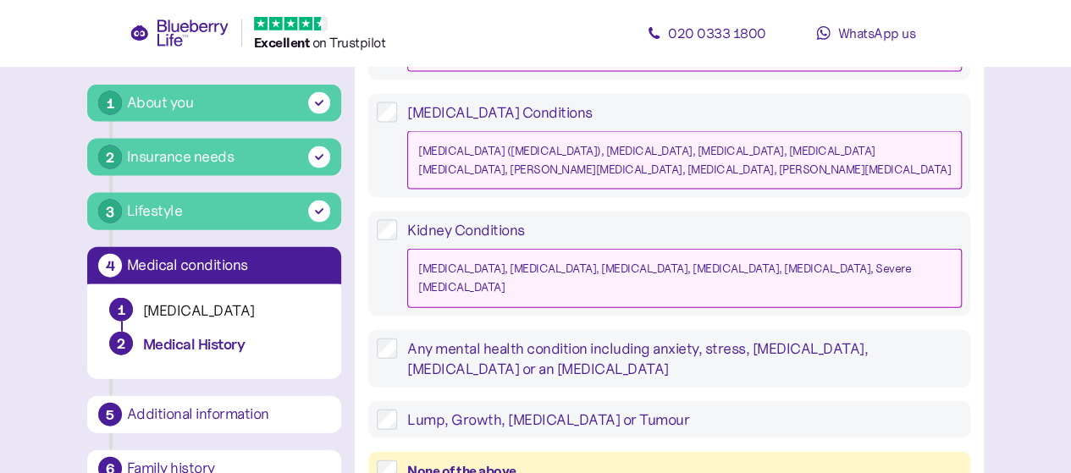
scroll to position [1819, 0]
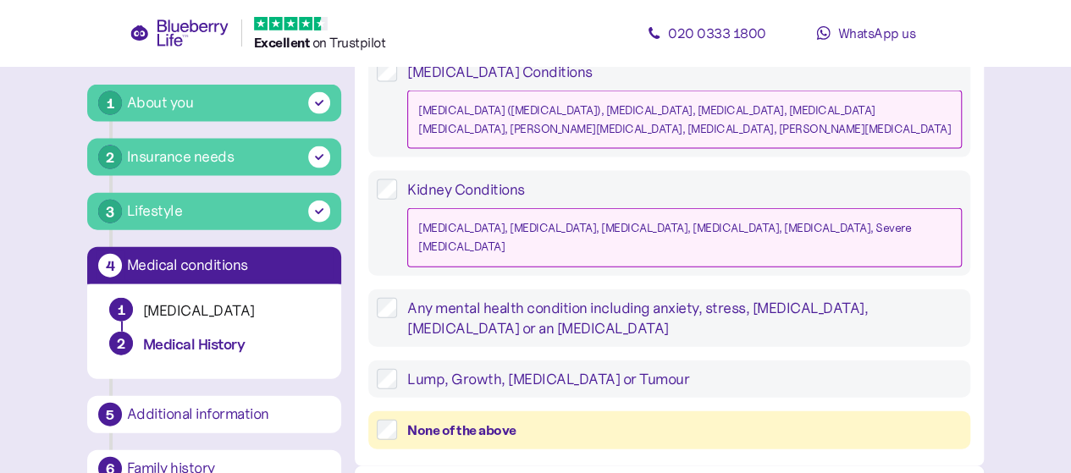
click at [693, 420] on div "None of the above" at bounding box center [684, 430] width 555 height 21
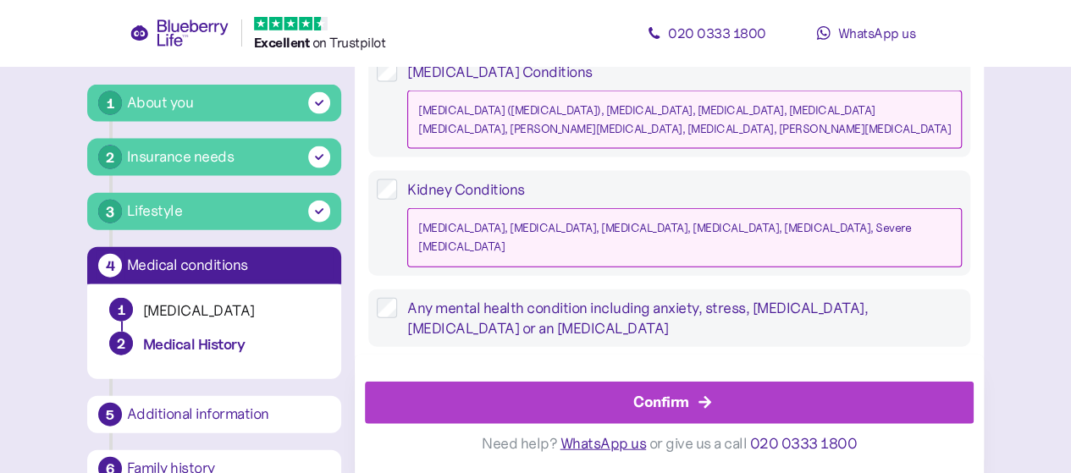
click at [682, 394] on div "Confirm" at bounding box center [661, 401] width 56 height 23
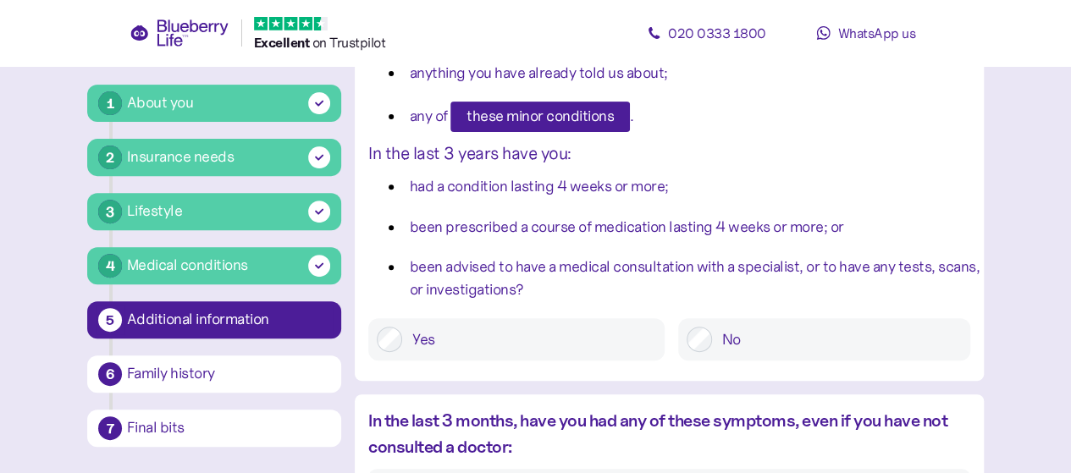
scroll to position [242, 0]
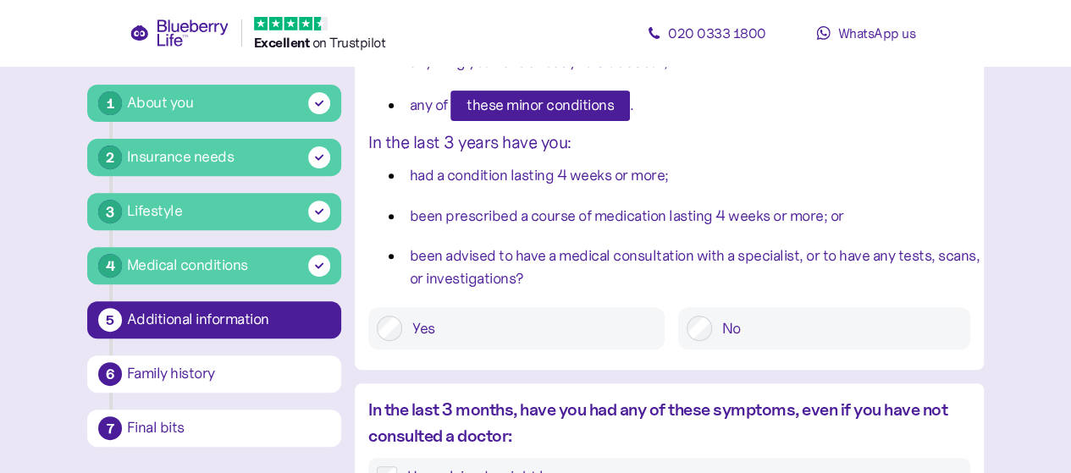
click at [728, 336] on label "No" at bounding box center [837, 328] width 250 height 25
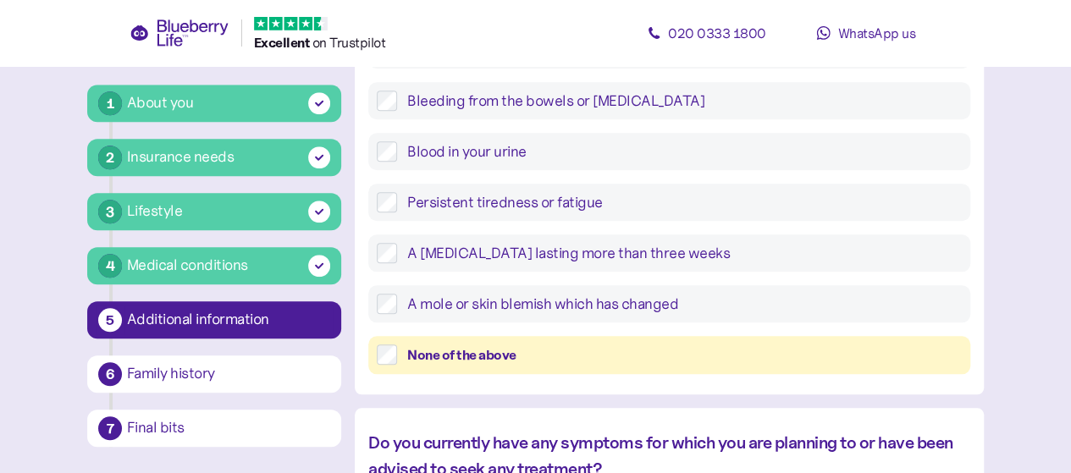
click at [705, 358] on div "None of the above" at bounding box center [684, 355] width 555 height 21
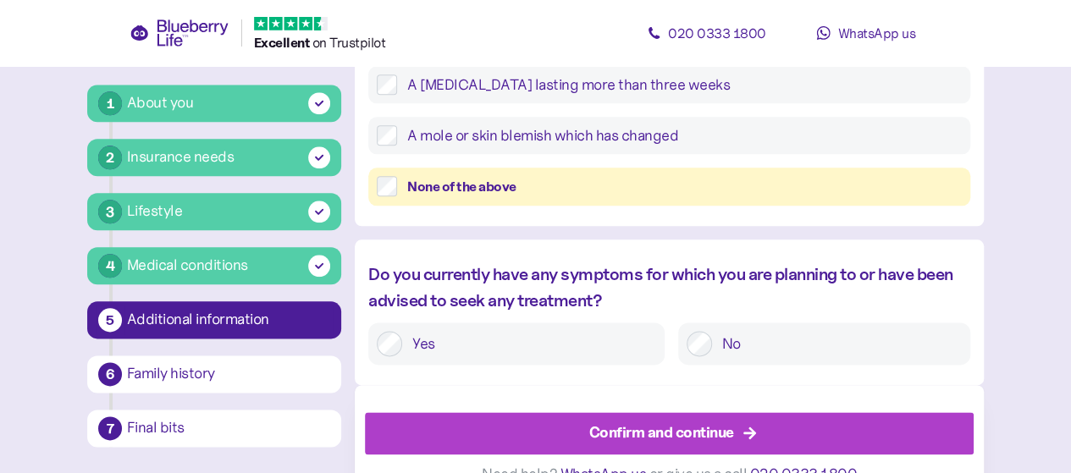
scroll to position [920, 0]
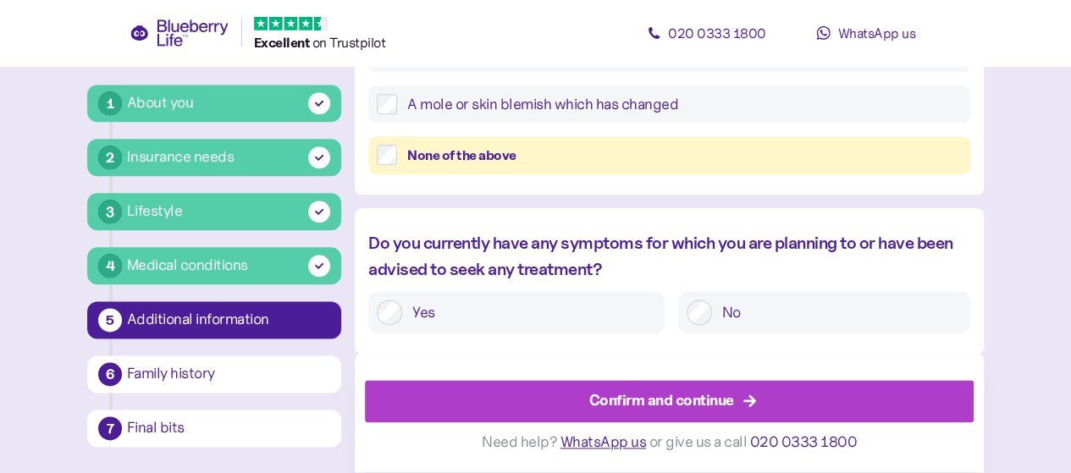
click at [701, 406] on div "Confirm and continue" at bounding box center [661, 401] width 145 height 23
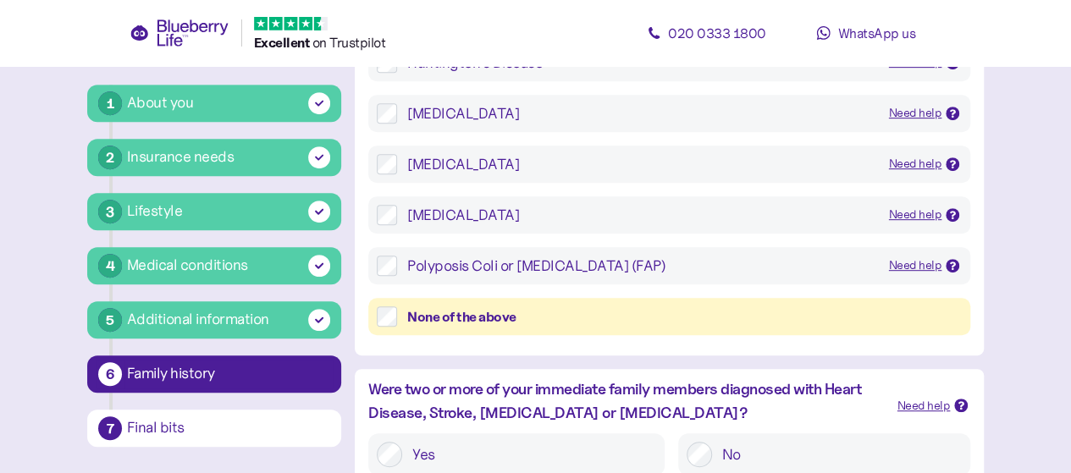
click at [659, 309] on div "None of the above" at bounding box center [684, 317] width 555 height 21
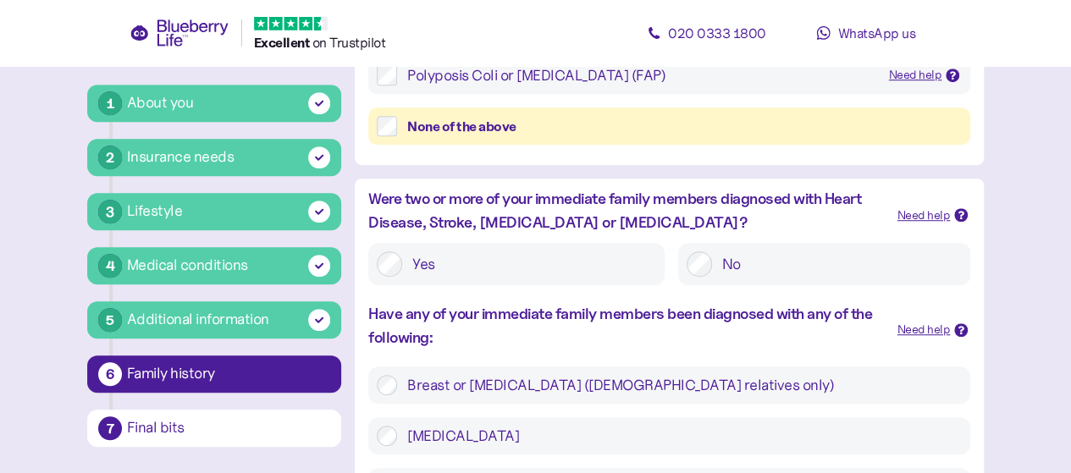
scroll to position [550, 0]
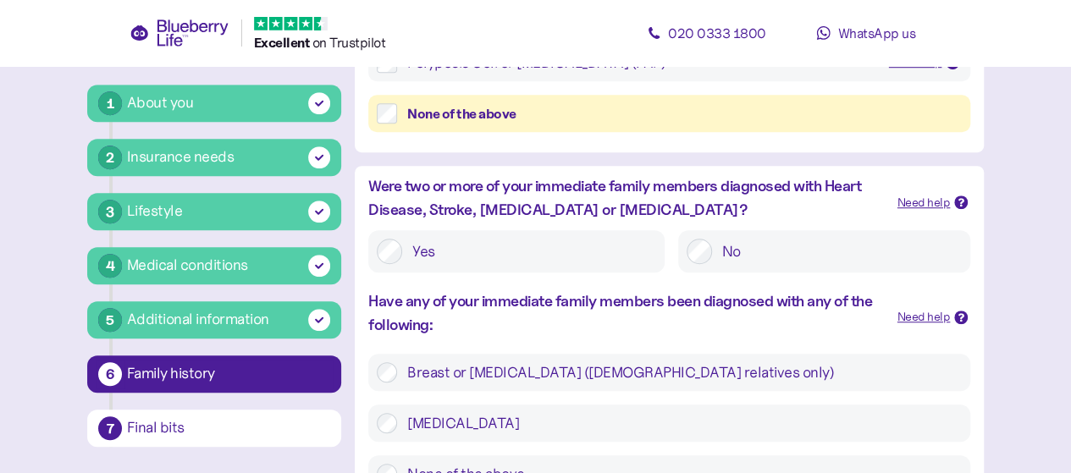
click at [715, 254] on label "No" at bounding box center [837, 251] width 250 height 25
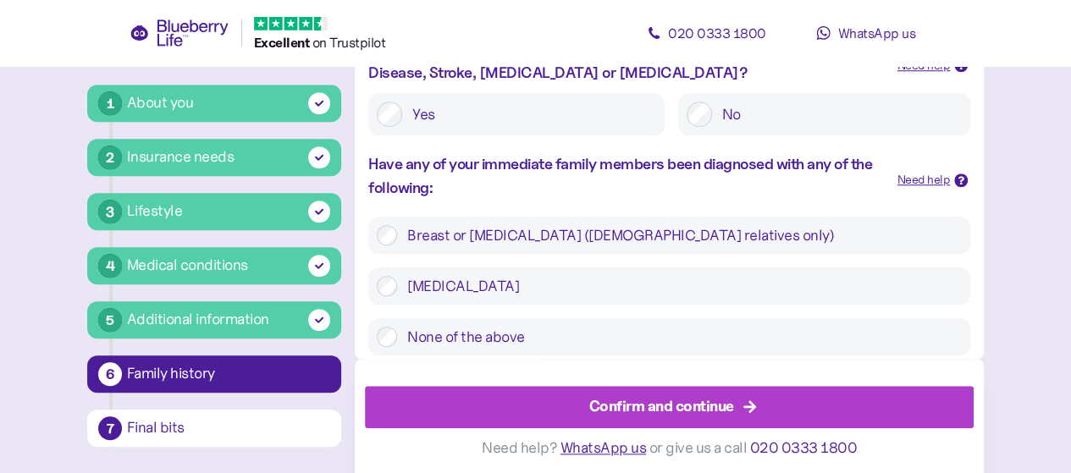
scroll to position [692, 0]
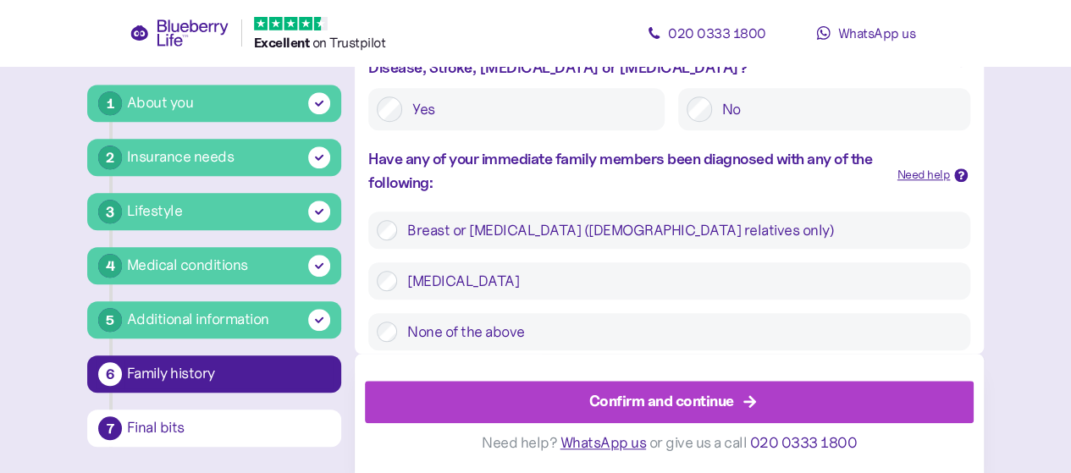
click at [616, 327] on label "None of the above" at bounding box center [679, 332] width 565 height 20
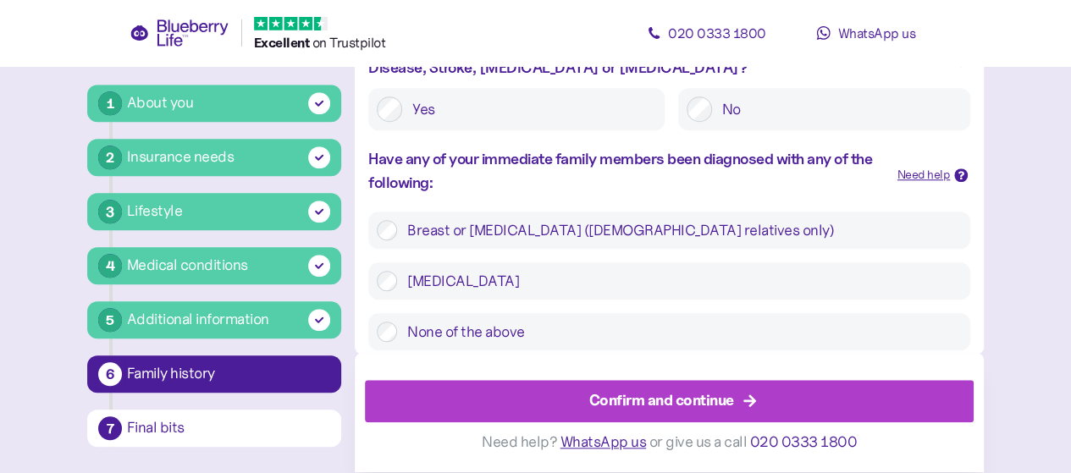
click at [637, 405] on div "Confirm and continue" at bounding box center [661, 401] width 145 height 23
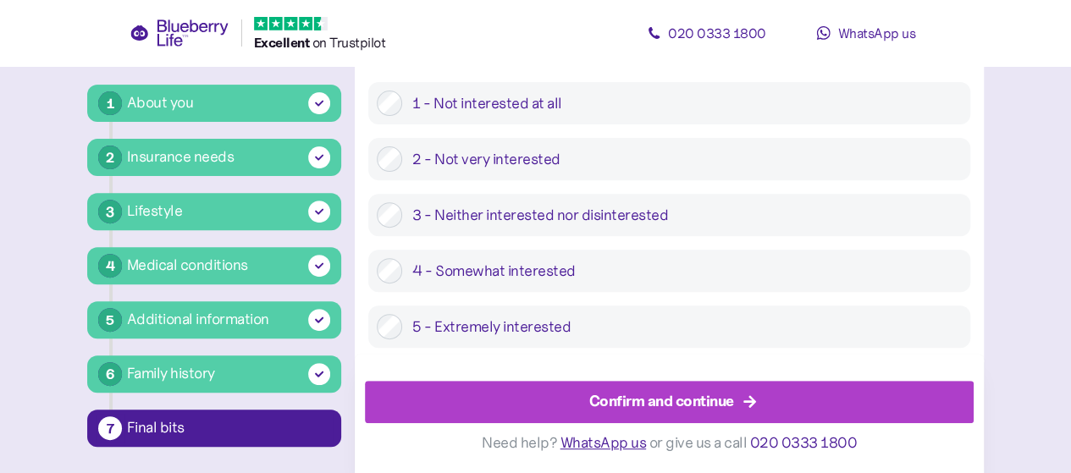
scroll to position [244, 0]
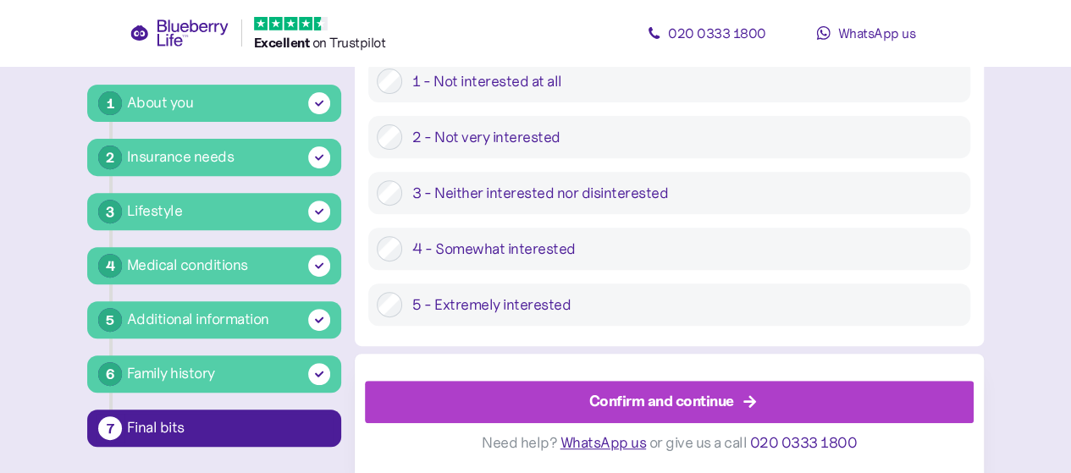
click at [620, 263] on div "4 - Somewhat interested" at bounding box center [669, 249] width 602 height 42
click at [622, 256] on label "4 - Somewhat interested" at bounding box center [682, 248] width 560 height 25
click at [649, 412] on div "Confirm and continue" at bounding box center [661, 401] width 145 height 23
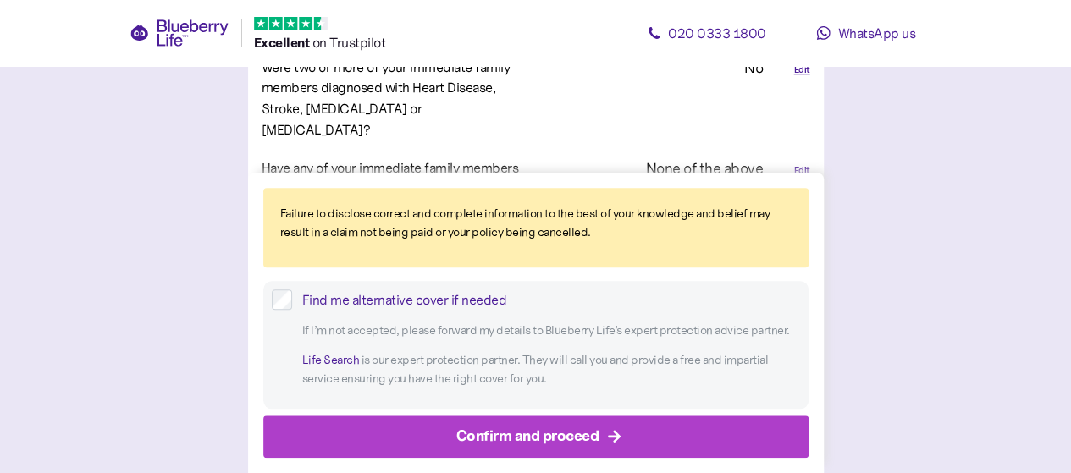
scroll to position [3923, 0]
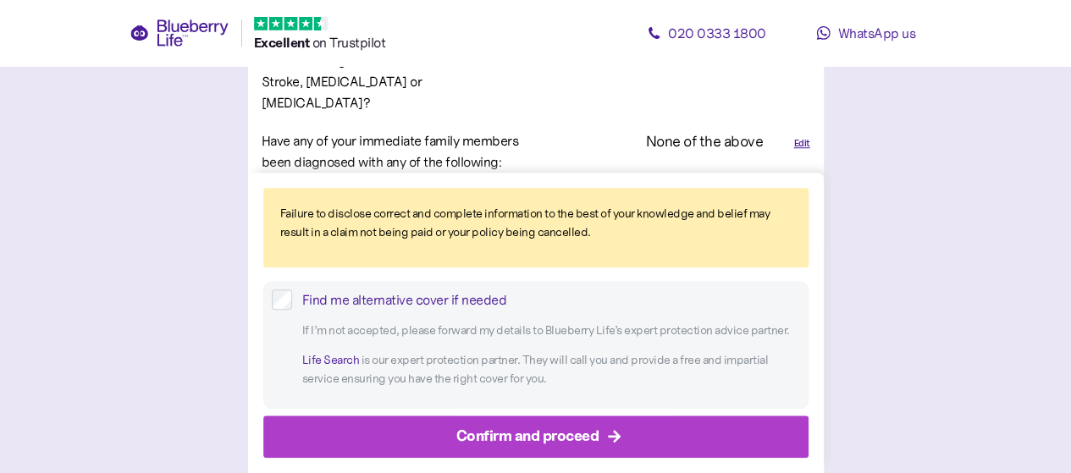
click at [649, 426] on div "Confirm and proceed" at bounding box center [539, 437] width 507 height 41
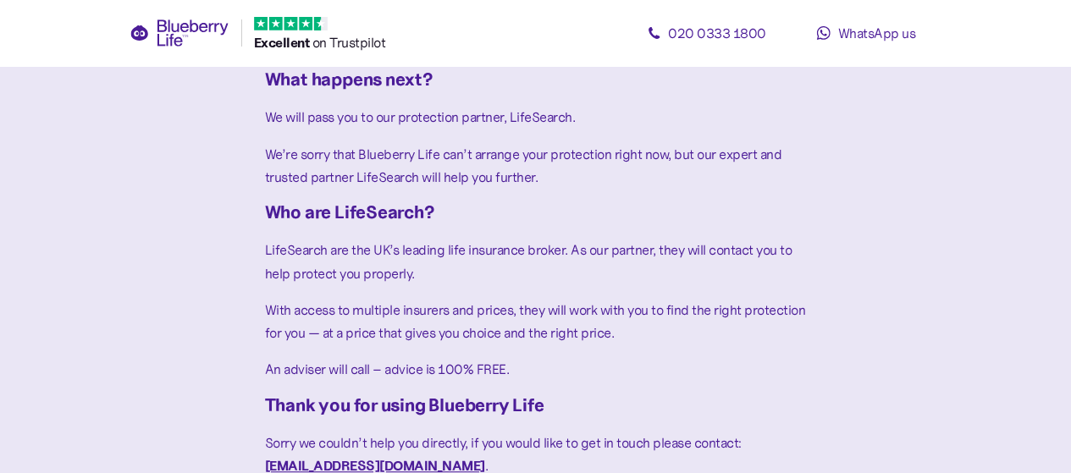
scroll to position [406, 0]
